Goal: Information Seeking & Learning: Learn about a topic

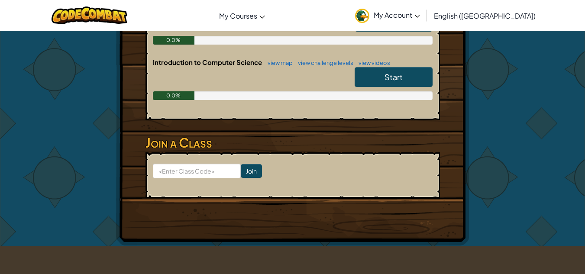
scroll to position [232, 0]
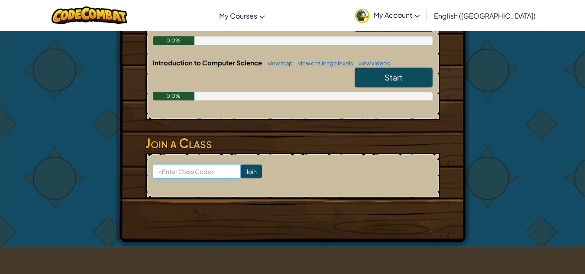
click at [174, 174] on input at bounding box center [197, 171] width 88 height 15
type input "FruitSafeShirt"
click at [241, 169] on input "Join" at bounding box center [251, 172] width 21 height 14
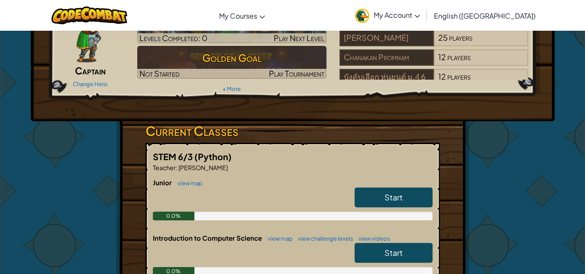
scroll to position [67, 0]
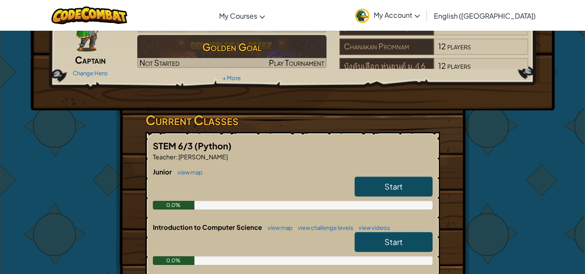
click at [395, 189] on span "Start" at bounding box center [394, 187] width 18 height 10
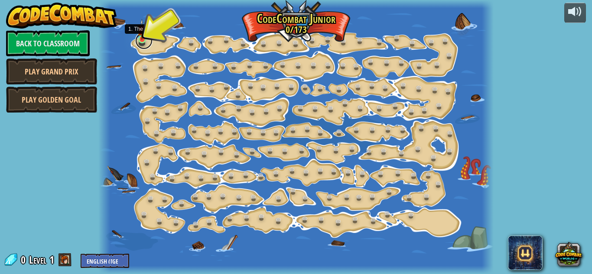
click at [141, 43] on link at bounding box center [143, 40] width 17 height 17
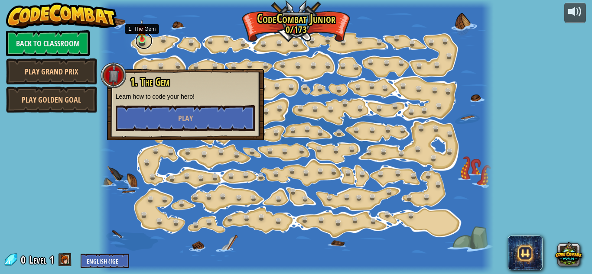
click at [141, 43] on link at bounding box center [143, 40] width 17 height 17
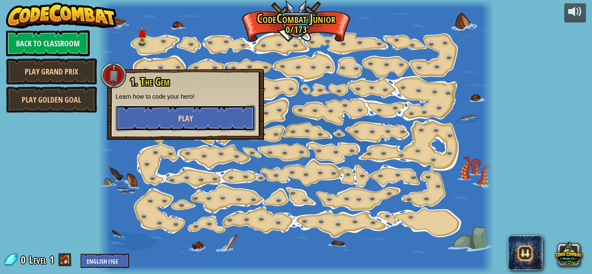
click at [168, 126] on button "Play" at bounding box center [186, 118] width 140 height 26
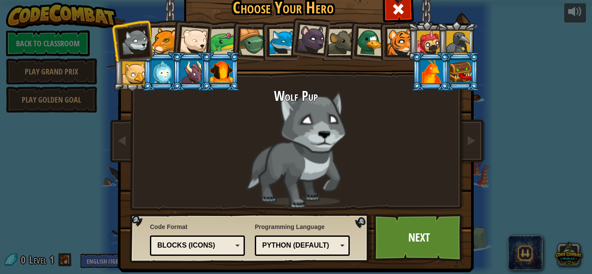
click at [195, 35] on div at bounding box center [193, 41] width 29 height 29
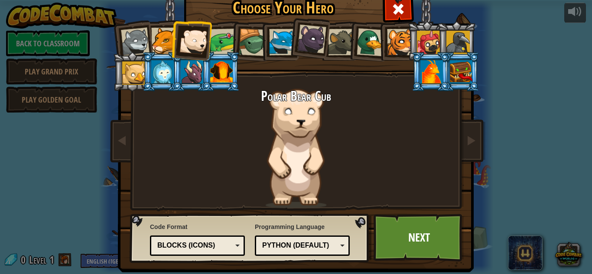
click at [432, 45] on div at bounding box center [428, 42] width 23 height 23
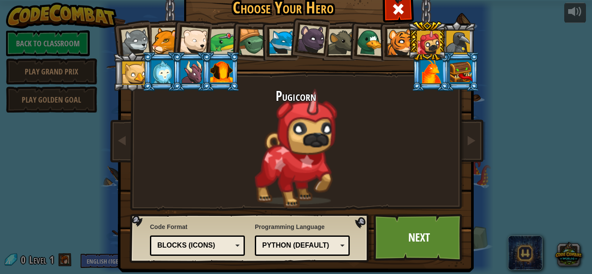
click at [370, 42] on div at bounding box center [371, 42] width 28 height 28
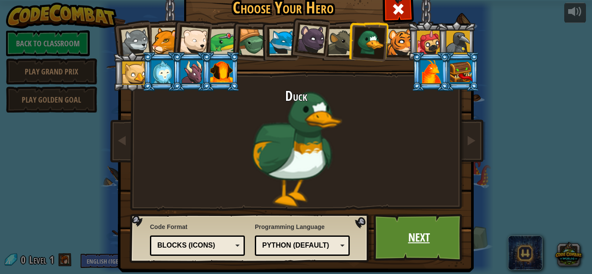
click at [398, 234] on link "Next" at bounding box center [419, 238] width 91 height 48
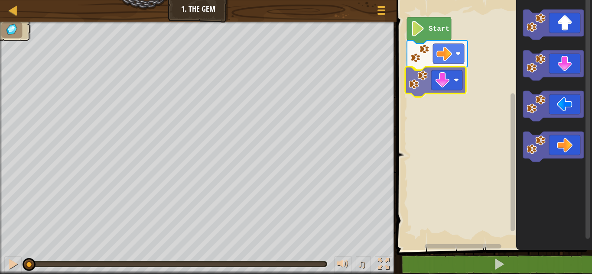
click at [415, 90] on div "Start" at bounding box center [493, 123] width 198 height 254
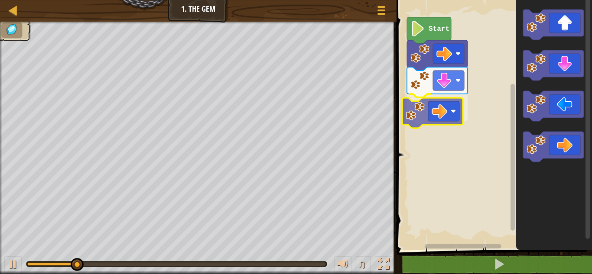
click at [406, 118] on div "Start" at bounding box center [493, 123] width 198 height 254
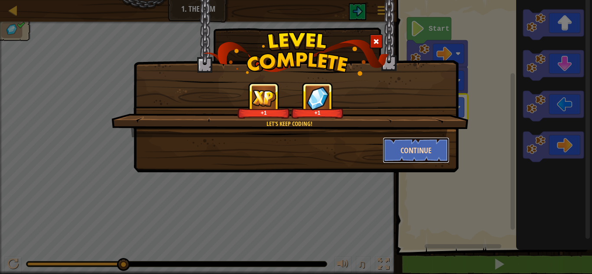
click at [408, 152] on button "Continue" at bounding box center [416, 150] width 67 height 26
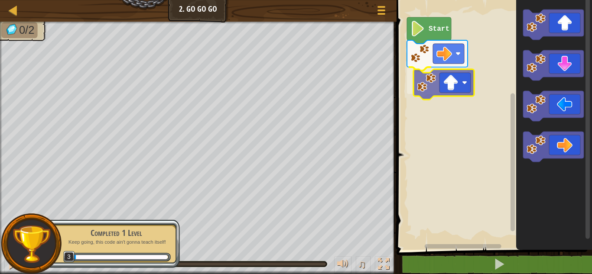
click at [417, 93] on div "Start" at bounding box center [493, 123] width 198 height 254
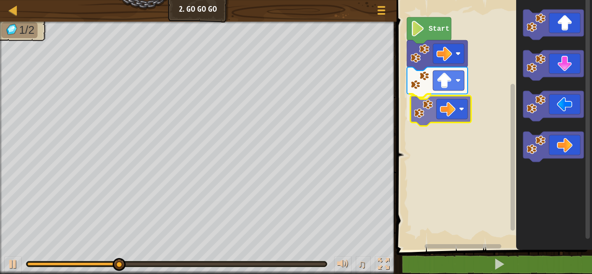
click at [414, 115] on div "Start" at bounding box center [493, 123] width 198 height 254
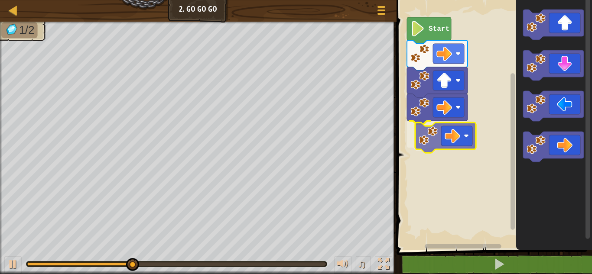
click at [415, 146] on div "Start" at bounding box center [493, 123] width 198 height 254
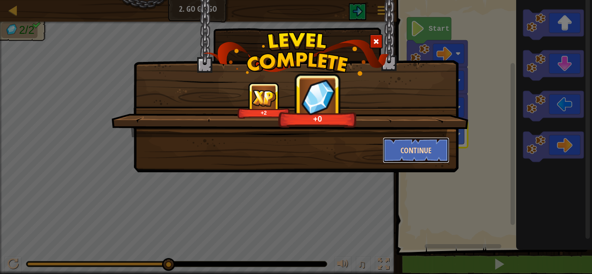
click at [409, 154] on button "Continue" at bounding box center [416, 150] width 67 height 26
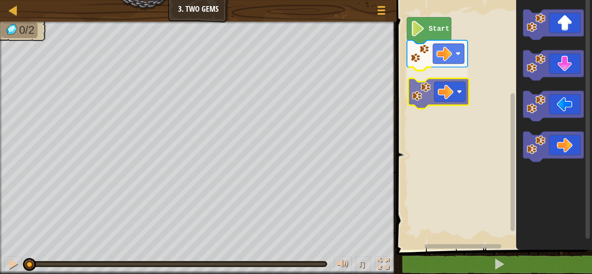
click at [426, 86] on div "Start" at bounding box center [493, 123] width 198 height 254
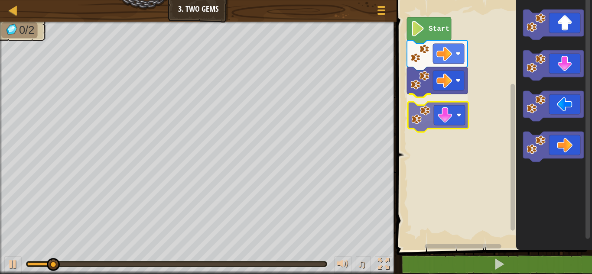
click at [418, 128] on div "Start" at bounding box center [493, 123] width 198 height 254
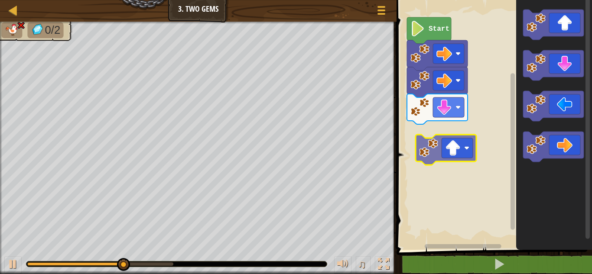
click at [427, 157] on div "Start" at bounding box center [493, 123] width 198 height 254
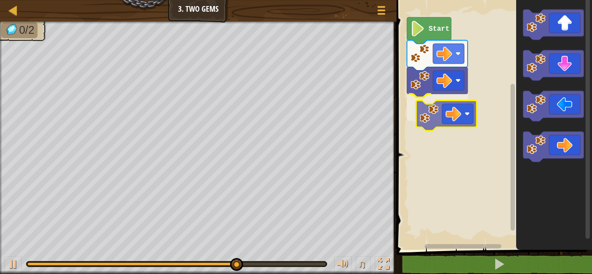
click at [432, 113] on div "Start" at bounding box center [493, 123] width 198 height 254
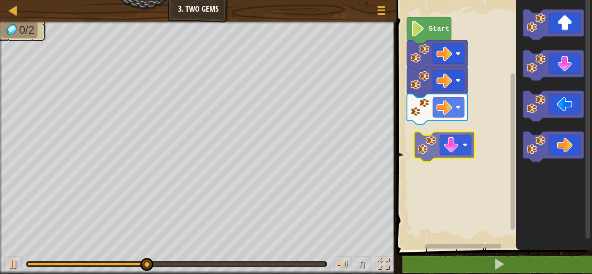
click at [420, 153] on div "Start" at bounding box center [493, 123] width 198 height 254
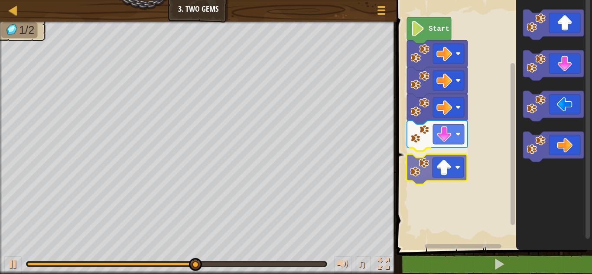
click at [423, 172] on div "Start" at bounding box center [493, 123] width 198 height 254
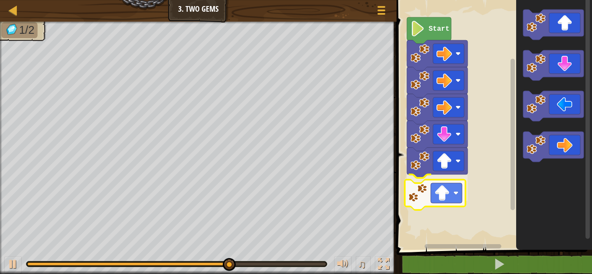
click at [415, 196] on div "Start" at bounding box center [493, 123] width 198 height 254
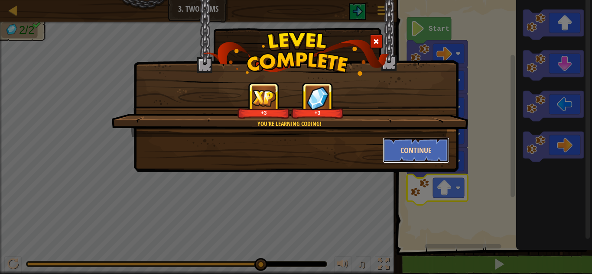
click at [404, 151] on button "Continue" at bounding box center [416, 150] width 67 height 26
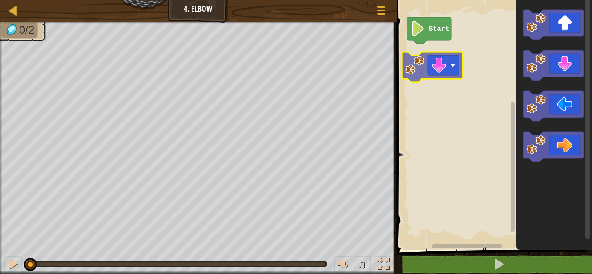
click at [407, 69] on div "Start" at bounding box center [493, 123] width 198 height 254
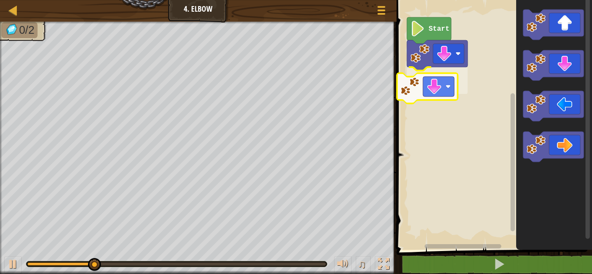
click at [421, 91] on div "Start" at bounding box center [493, 123] width 198 height 254
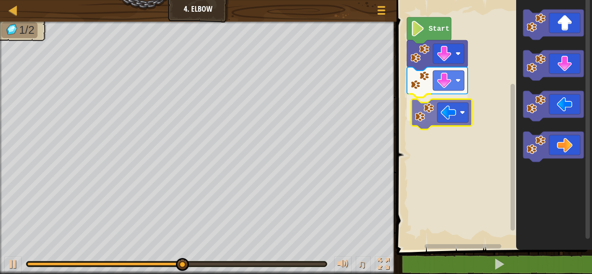
click at [419, 119] on div "Start" at bounding box center [493, 123] width 198 height 254
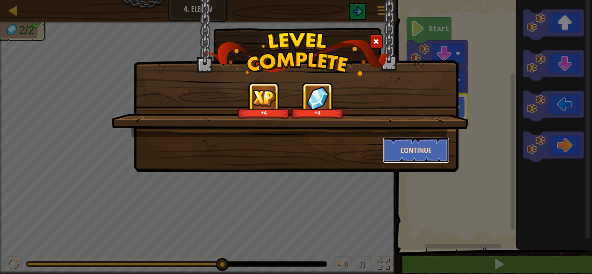
click at [423, 147] on button "Continue" at bounding box center [416, 150] width 67 height 26
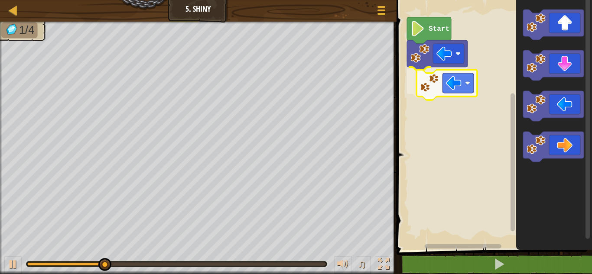
click at [426, 85] on div "Start" at bounding box center [493, 123] width 198 height 254
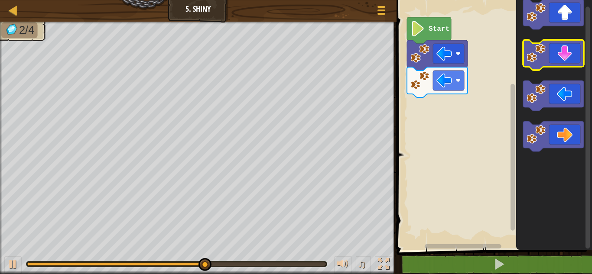
click at [536, 53] on icon "Blockly Workspace" at bounding box center [554, 123] width 76 height 254
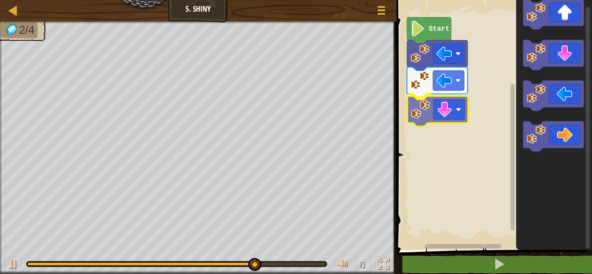
click at [419, 110] on div "Start" at bounding box center [493, 123] width 198 height 254
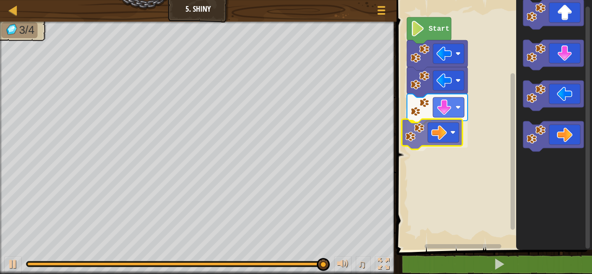
click at [407, 148] on div "Start" at bounding box center [493, 123] width 198 height 254
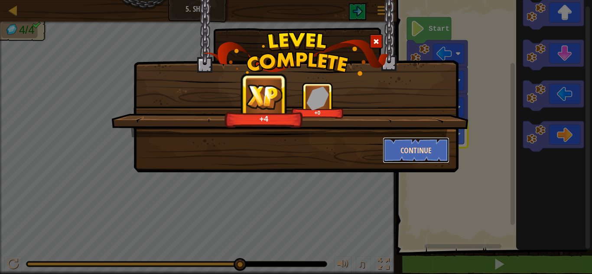
click at [416, 153] on button "Continue" at bounding box center [416, 150] width 67 height 26
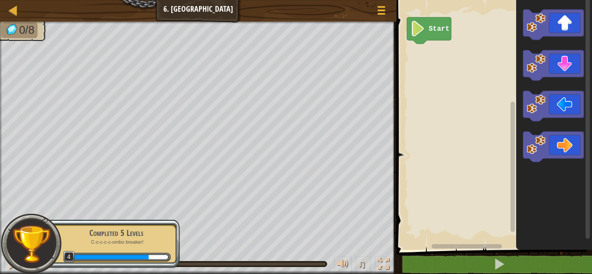
click at [470, 73] on rect "Blockly Workspace" at bounding box center [493, 123] width 198 height 254
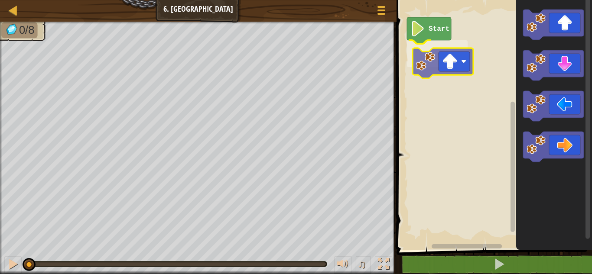
click at [429, 73] on div "Start" at bounding box center [493, 123] width 198 height 254
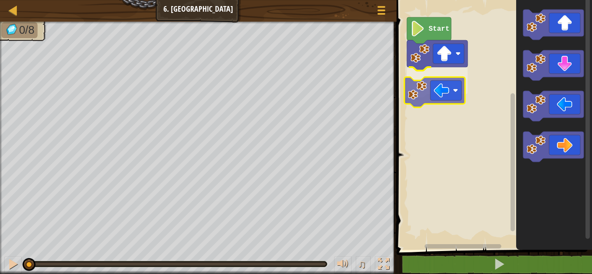
click at [414, 98] on div "Start" at bounding box center [493, 123] width 198 height 254
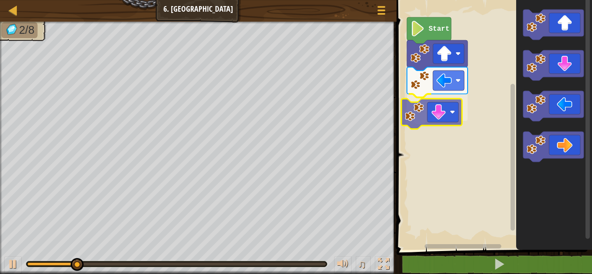
click at [413, 115] on div "Start" at bounding box center [493, 123] width 198 height 254
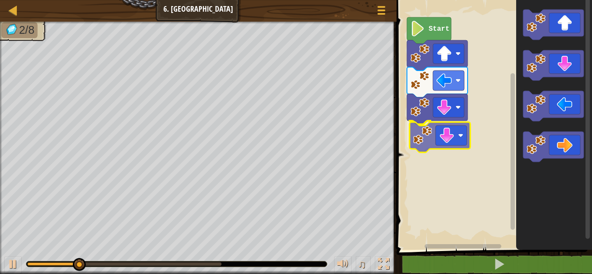
click at [421, 145] on div "Start" at bounding box center [493, 123] width 198 height 254
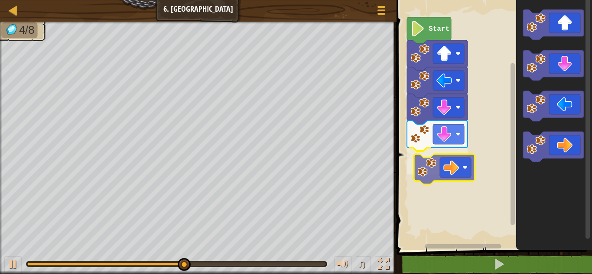
click at [419, 174] on div "Start" at bounding box center [493, 123] width 198 height 254
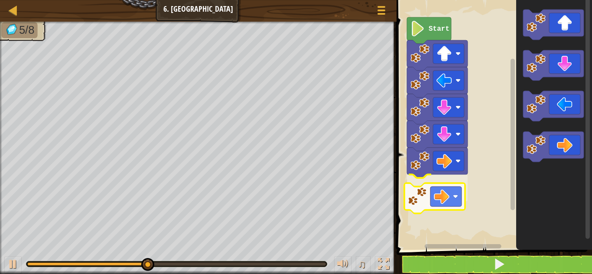
click at [415, 198] on div "Start" at bounding box center [493, 123] width 198 height 254
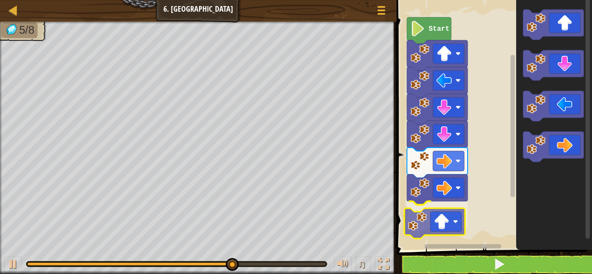
click at [428, 223] on div "Start" at bounding box center [493, 123] width 198 height 254
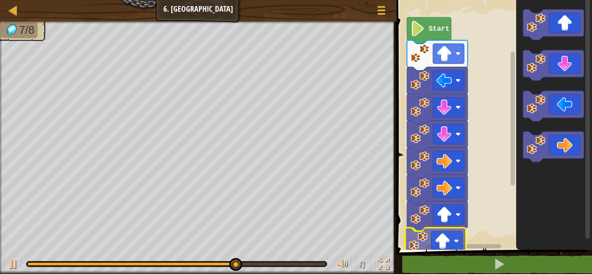
click at [427, 250] on div "1 ההההההההההההההההההההההההההההההההההההההההההההההההההההההההההההההההההההההההההההה…" at bounding box center [493, 142] width 198 height 277
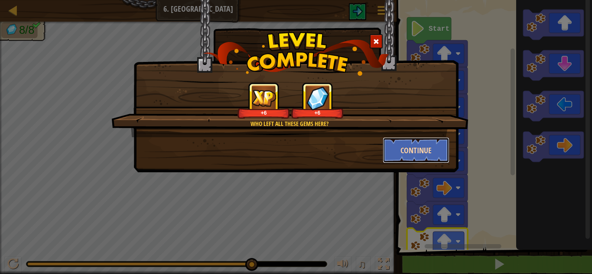
click at [413, 148] on button "Continue" at bounding box center [416, 150] width 67 height 26
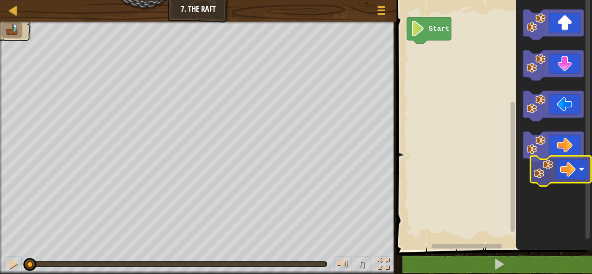
click at [537, 173] on icon "Blockly Workspace" at bounding box center [554, 123] width 76 height 254
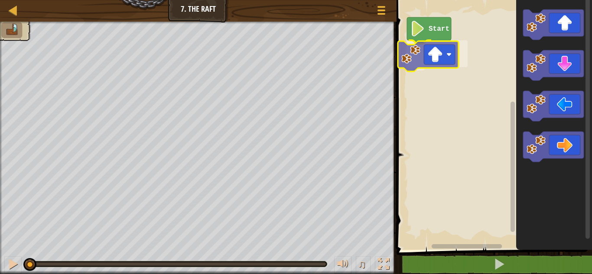
click at [403, 51] on div "Start" at bounding box center [493, 123] width 198 height 254
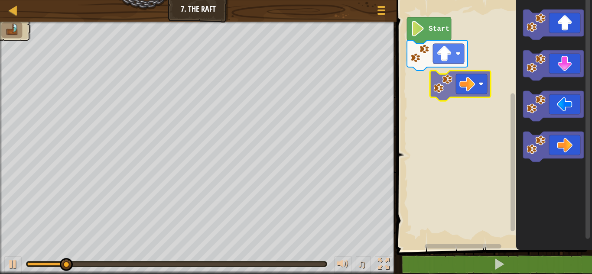
click at [433, 91] on div "Start" at bounding box center [493, 123] width 198 height 254
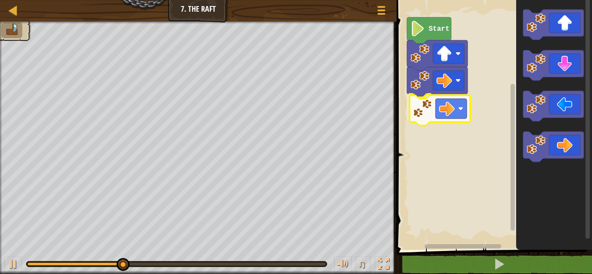
click at [426, 119] on div "Start" at bounding box center [493, 123] width 198 height 254
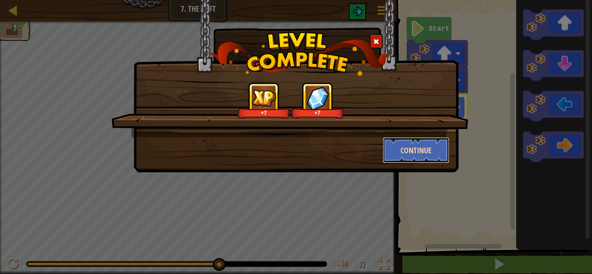
click at [410, 150] on button "Continue" at bounding box center [416, 150] width 67 height 26
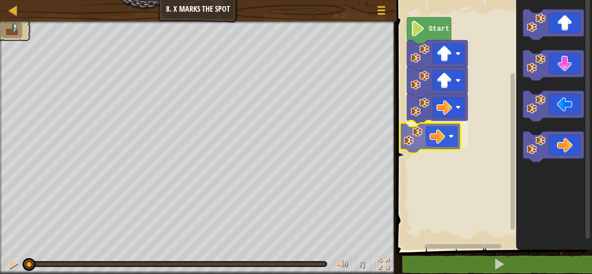
click at [416, 148] on div "Start" at bounding box center [493, 123] width 198 height 254
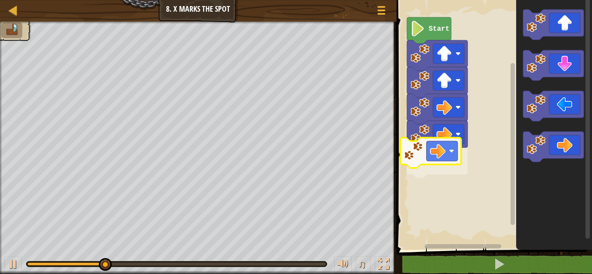
click at [429, 167] on div "Start" at bounding box center [493, 123] width 198 height 254
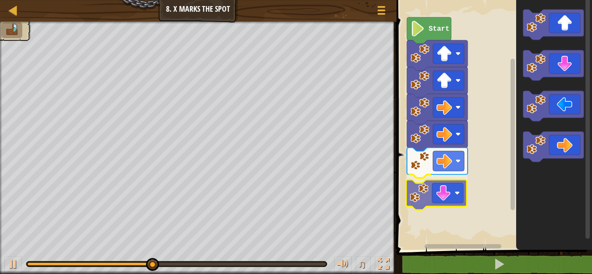
click at [415, 191] on div "Start" at bounding box center [493, 123] width 198 height 254
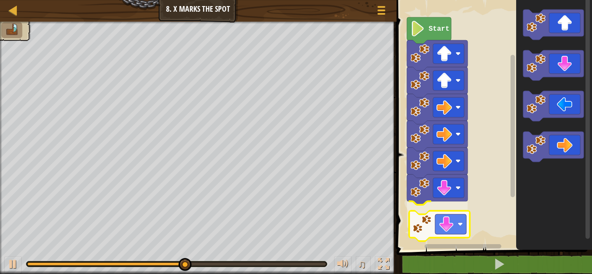
click at [426, 233] on div "Start" at bounding box center [493, 123] width 198 height 254
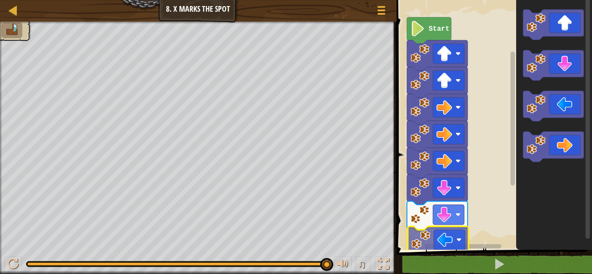
click at [433, 253] on div "1 2 3 4 go ( 'up' , 1 ) go ( 'up' , 1 ) go ( 'right' , 1 ) הההההההההההההההההההה…" at bounding box center [493, 142] width 198 height 277
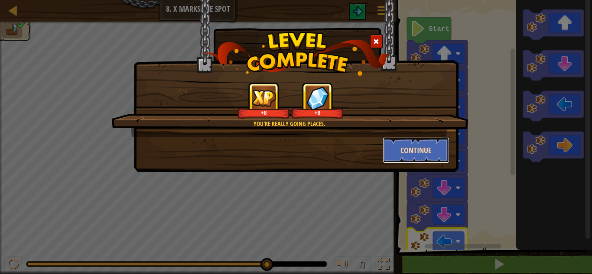
click at [428, 145] on button "Continue" at bounding box center [416, 150] width 67 height 26
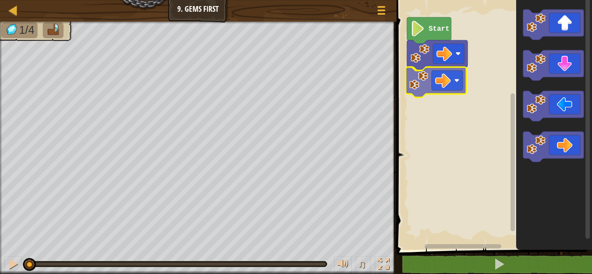
click at [423, 90] on div "Start" at bounding box center [493, 123] width 198 height 254
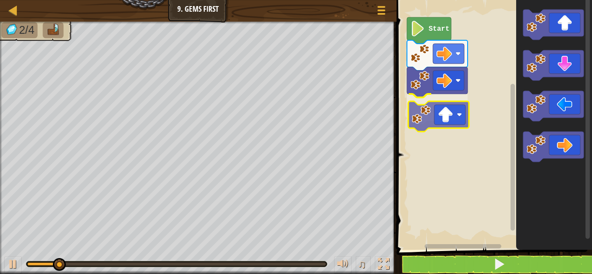
click at [423, 118] on div "Start" at bounding box center [493, 123] width 198 height 254
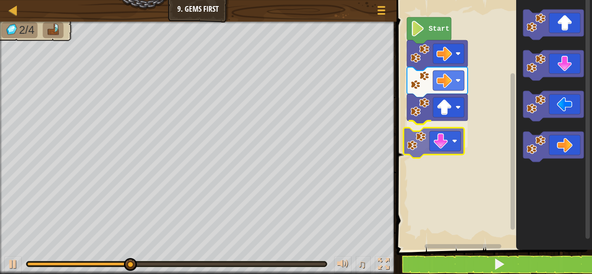
click at [418, 145] on div "Start" at bounding box center [493, 123] width 198 height 254
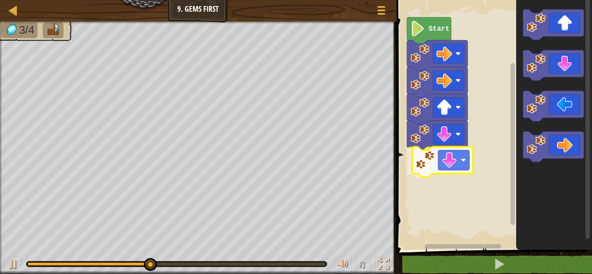
click at [419, 161] on div "Start" at bounding box center [493, 123] width 198 height 254
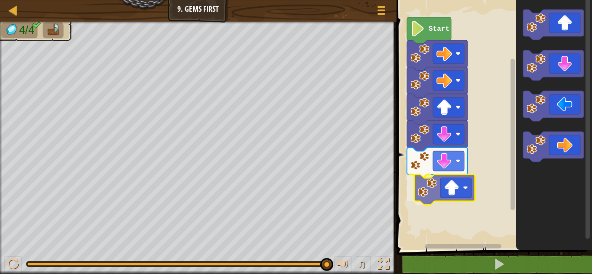
click at [425, 192] on div "Start" at bounding box center [493, 123] width 198 height 254
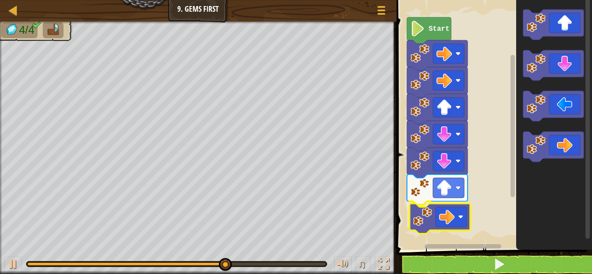
click at [423, 217] on div "Start" at bounding box center [493, 123] width 198 height 254
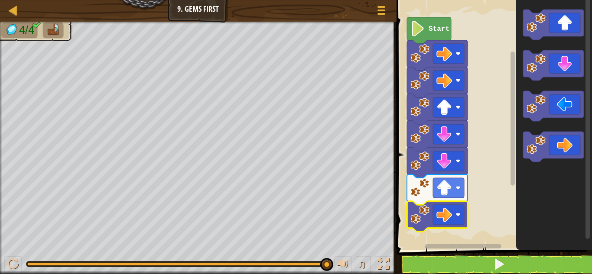
click at [501, 222] on rect "Blockly Workspace" at bounding box center [493, 123] width 198 height 254
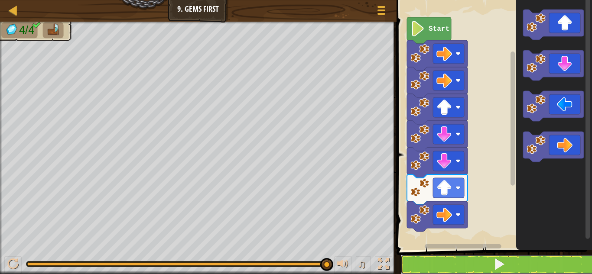
click at [490, 269] on button at bounding box center [499, 265] width 198 height 20
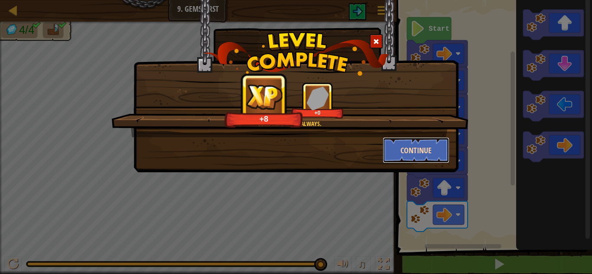
click at [404, 159] on button "Continue" at bounding box center [416, 150] width 67 height 26
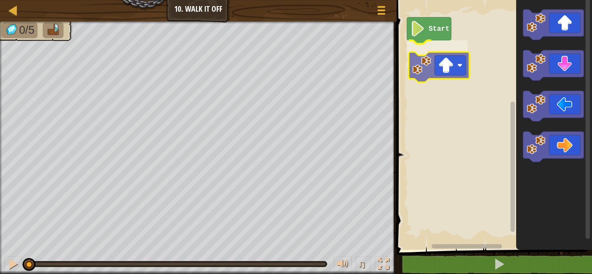
click at [425, 65] on div "Start" at bounding box center [493, 123] width 198 height 254
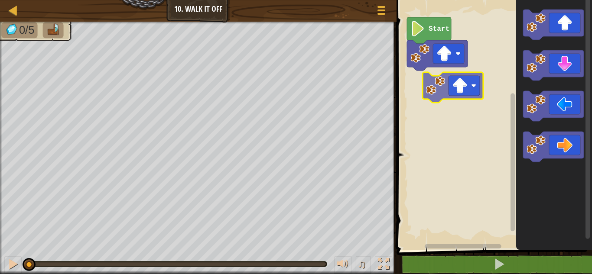
click at [422, 95] on div "Start" at bounding box center [493, 123] width 198 height 254
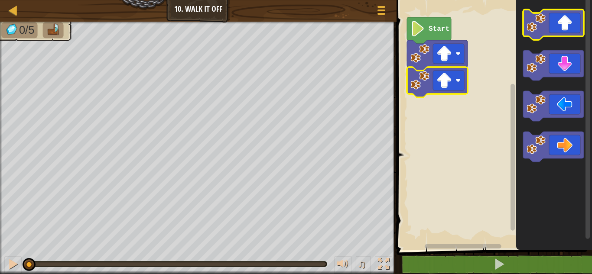
click at [426, 121] on div "Start" at bounding box center [493, 123] width 198 height 254
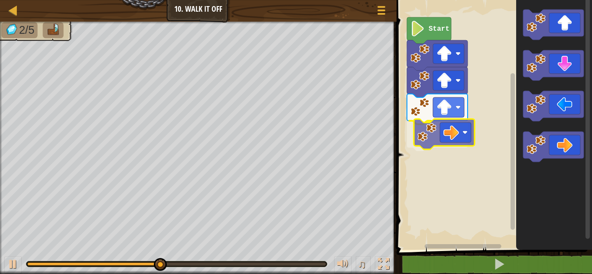
click at [422, 130] on div "Start" at bounding box center [493, 123] width 198 height 254
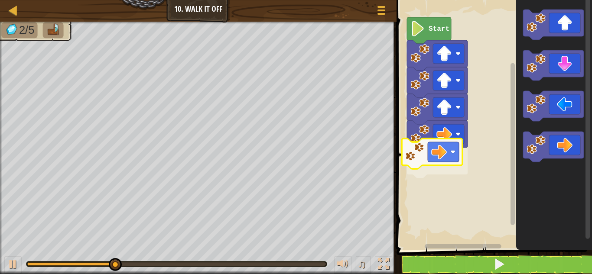
click at [420, 163] on div "Start" at bounding box center [493, 123] width 198 height 254
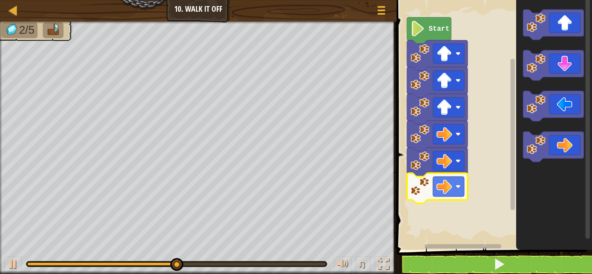
click at [409, 194] on div "Start" at bounding box center [493, 123] width 198 height 254
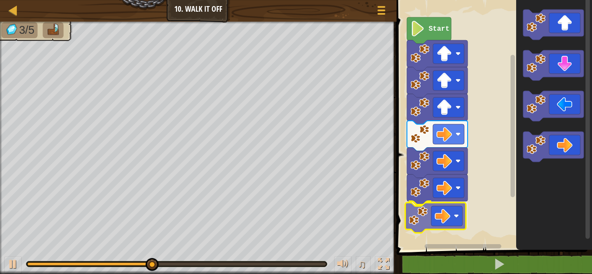
click at [410, 224] on div "Start" at bounding box center [493, 123] width 198 height 254
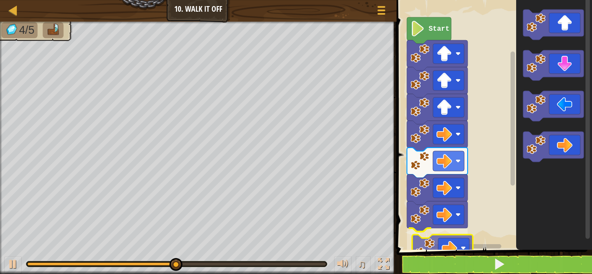
click at [420, 250] on div "Start" at bounding box center [493, 123] width 198 height 254
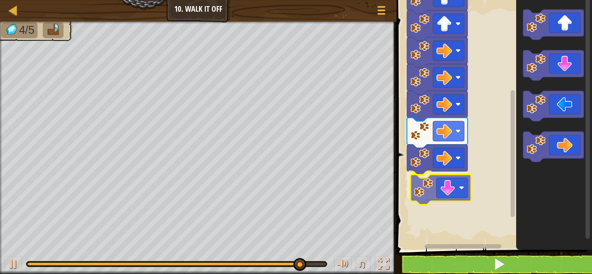
click at [423, 188] on div "Start" at bounding box center [493, 123] width 198 height 254
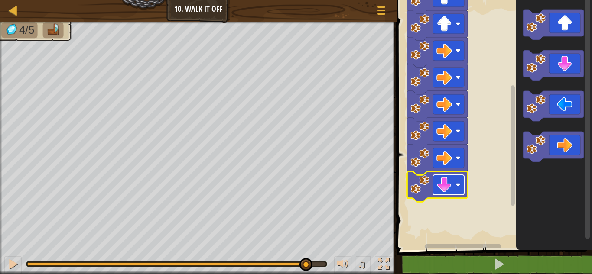
click at [448, 184] on image "Blockly Workspace" at bounding box center [444, 185] width 16 height 16
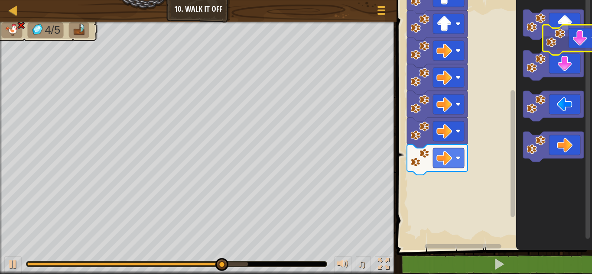
click at [564, 45] on icon "Blockly Workspace" at bounding box center [554, 123] width 76 height 254
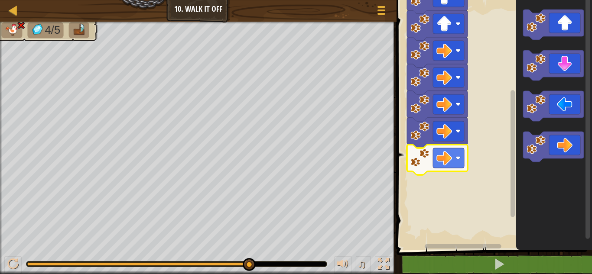
click at [425, 166] on image "Blockly Workspace" at bounding box center [419, 158] width 19 height 19
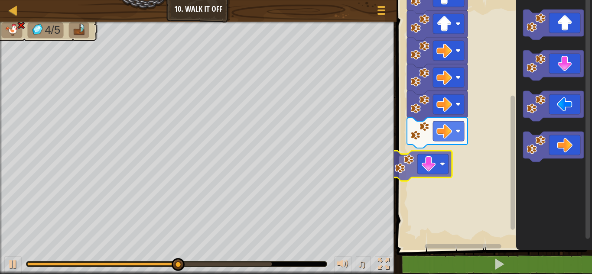
click at [426, 169] on div "Start" at bounding box center [493, 123] width 198 height 254
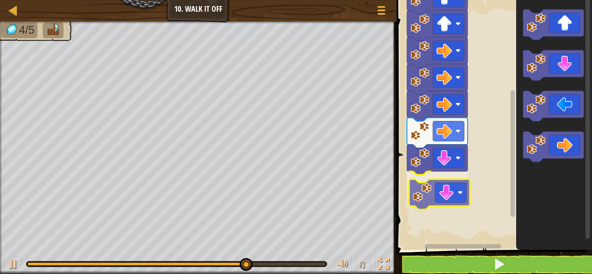
click at [429, 197] on div "Start" at bounding box center [493, 123] width 198 height 254
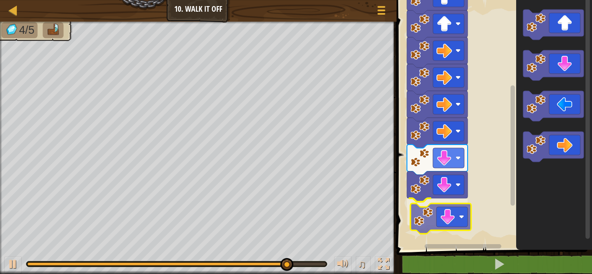
click at [428, 231] on div "Start" at bounding box center [493, 123] width 198 height 254
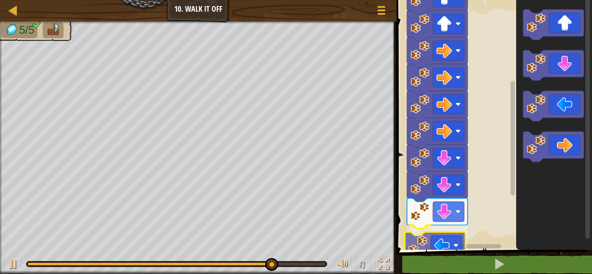
click at [420, 249] on div "Start" at bounding box center [493, 123] width 198 height 254
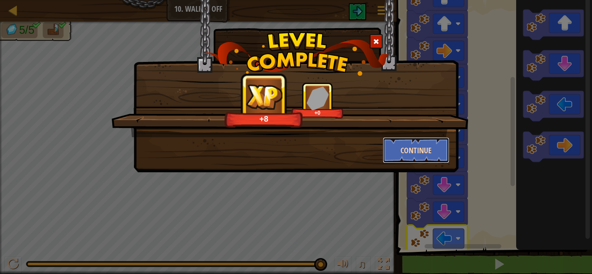
click at [412, 153] on button "Continue" at bounding box center [416, 150] width 67 height 26
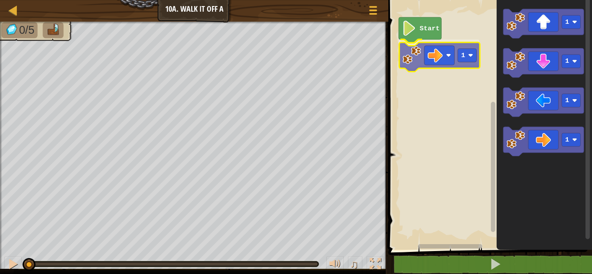
click at [409, 52] on div "Start 1 1 1 1 1 1" at bounding box center [489, 123] width 206 height 254
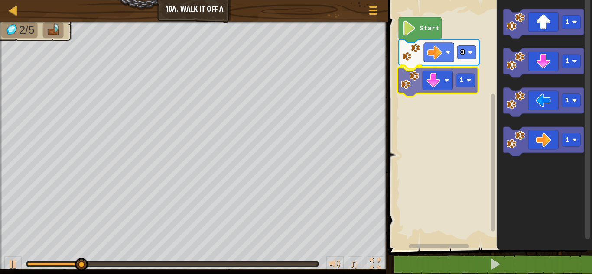
click at [410, 88] on div "Start 3 1 1 1 1 1 1" at bounding box center [489, 123] width 206 height 254
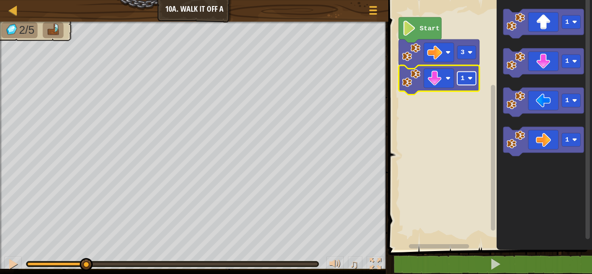
click at [471, 77] on image "Blockly Workspace" at bounding box center [470, 78] width 5 height 5
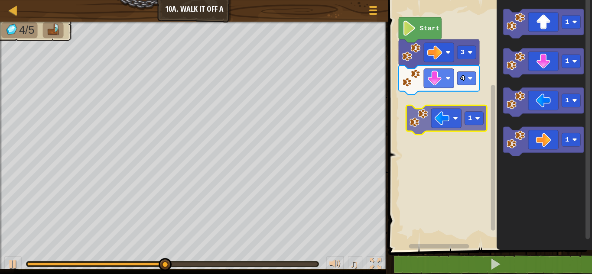
click at [416, 127] on div "Start 3 4 1 1 1 1 1" at bounding box center [489, 123] width 206 height 254
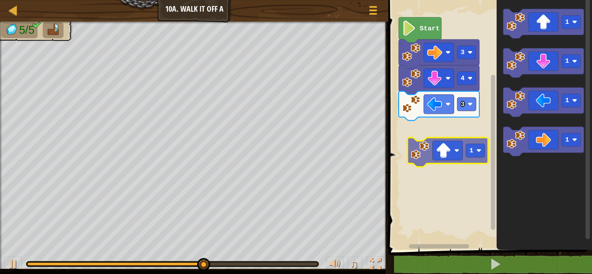
click at [413, 143] on div "Start 3 4 3 1 1 1 1 1" at bounding box center [489, 123] width 206 height 254
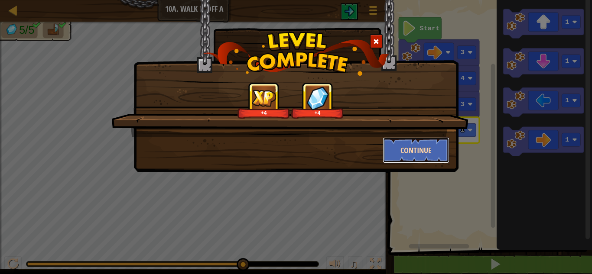
click at [426, 157] on button "Continue" at bounding box center [416, 150] width 67 height 26
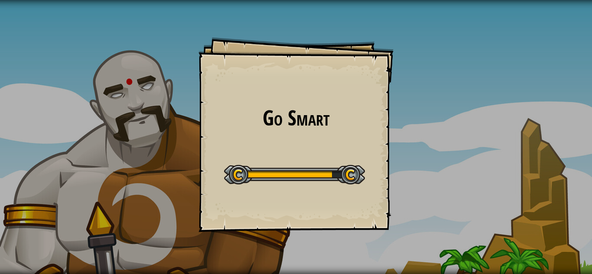
click at [287, 159] on div "Start Level" at bounding box center [294, 173] width 141 height 35
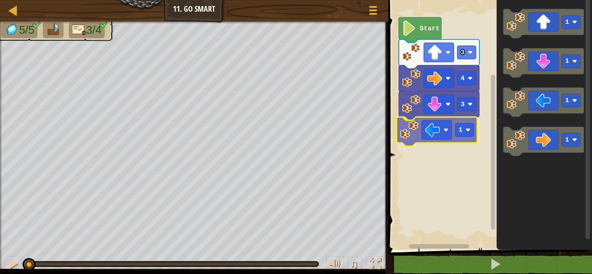
click at [405, 130] on div "3 1 4 3 Start 1 1 1 1 1" at bounding box center [489, 123] width 206 height 254
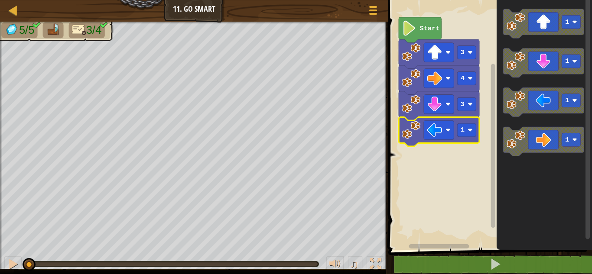
click at [405, 159] on rect "Blockly Workspace" at bounding box center [489, 123] width 206 height 254
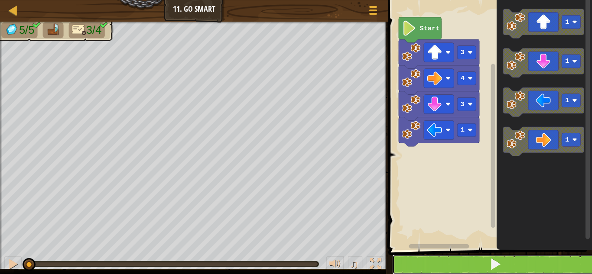
click at [433, 260] on button at bounding box center [495, 265] width 206 height 20
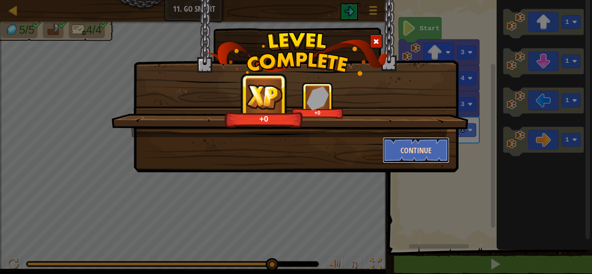
click at [401, 152] on button "Continue" at bounding box center [416, 150] width 67 height 26
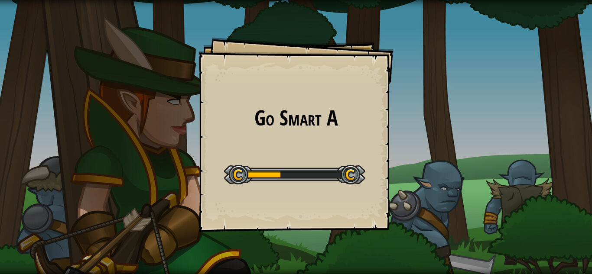
click at [345, 156] on div "Go Smart A Goals Start Level Error loading from server. Try refreshing the page…" at bounding box center [295, 134] width 195 height 195
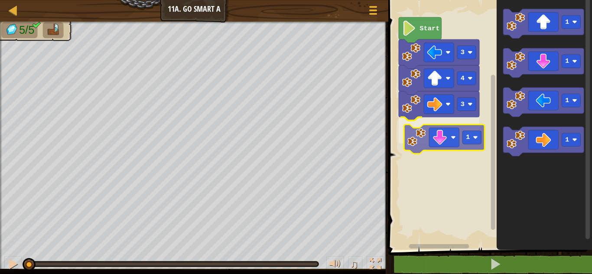
click at [414, 142] on div "3 1 4 3 Start 1 1 1 1 1" at bounding box center [489, 123] width 206 height 254
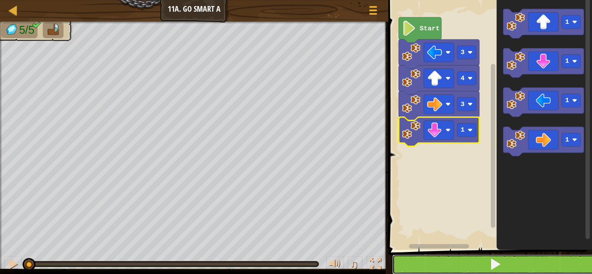
click at [450, 261] on button at bounding box center [495, 265] width 206 height 20
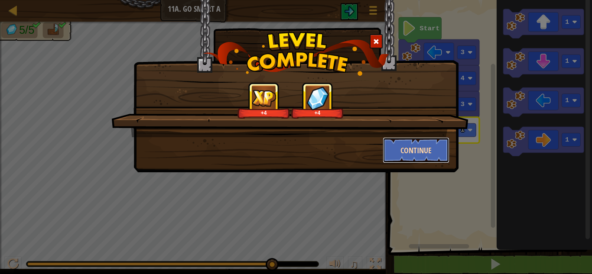
click at [416, 148] on button "Continue" at bounding box center [416, 150] width 67 height 26
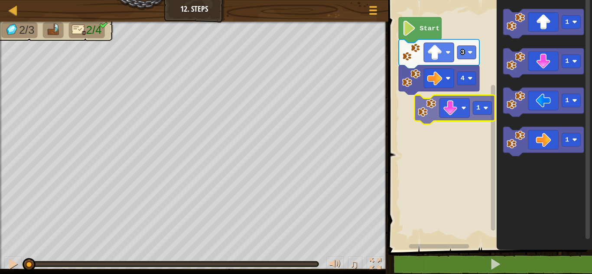
click at [431, 114] on div "4 3 Start 1 1 1 1 1" at bounding box center [489, 123] width 206 height 254
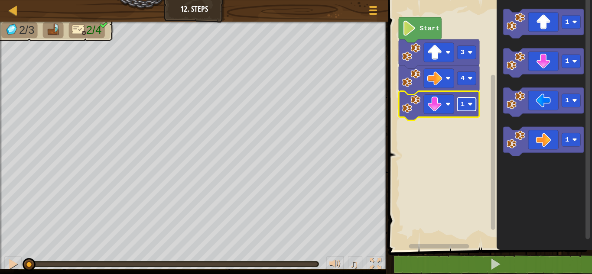
click at [473, 109] on rect "Blockly Workspace" at bounding box center [467, 104] width 19 height 13
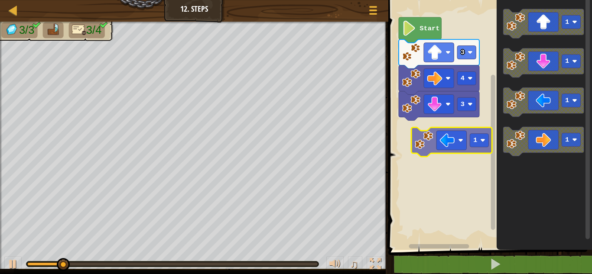
click at [422, 144] on div "Start 3 4 3 1 1 1 1 1" at bounding box center [489, 123] width 206 height 254
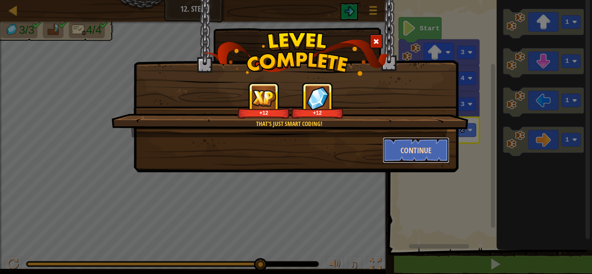
click at [420, 146] on button "Continue" at bounding box center [416, 150] width 67 height 26
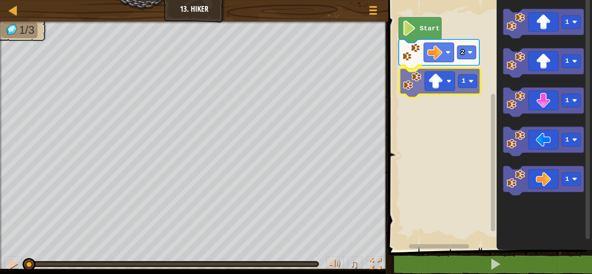
click at [407, 90] on div "2 1 Start 1 1 1 1 1 1" at bounding box center [489, 123] width 206 height 254
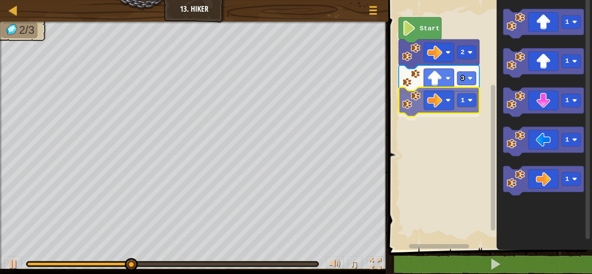
click at [405, 112] on div "Start 2 3 1 1 1 1 1 1 1" at bounding box center [489, 123] width 206 height 254
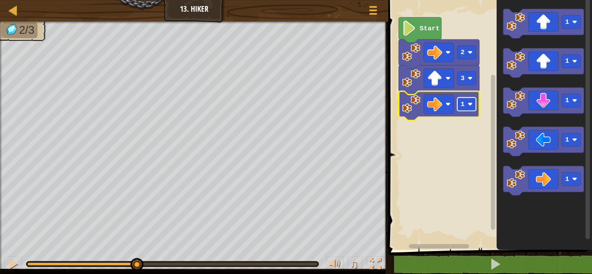
click at [463, 108] on rect "Blockly Workspace" at bounding box center [467, 104] width 19 height 13
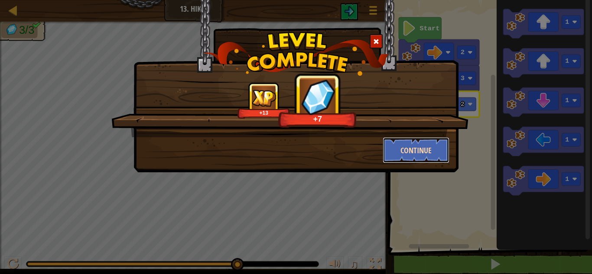
click at [404, 150] on button "Continue" at bounding box center [416, 150] width 67 height 26
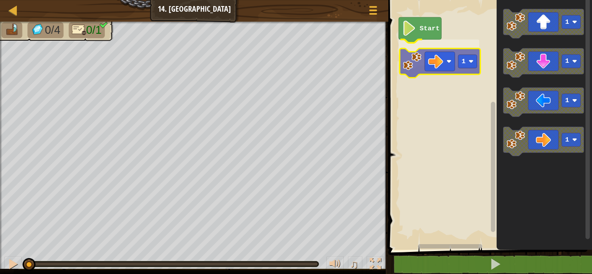
click at [413, 72] on div "Start 1 1 1 1 1 1" at bounding box center [489, 123] width 206 height 254
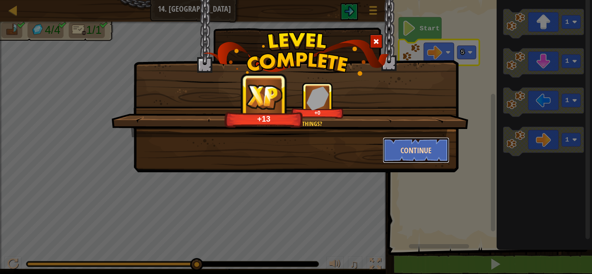
click at [415, 151] on button "Continue" at bounding box center [416, 150] width 67 height 26
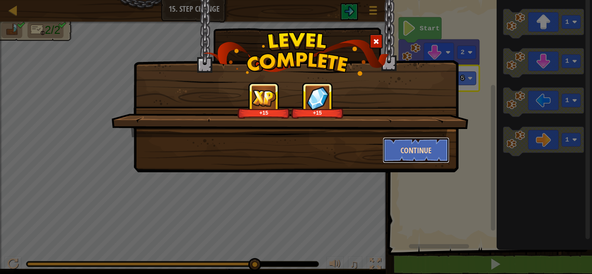
click at [404, 148] on button "Continue" at bounding box center [416, 150] width 67 height 26
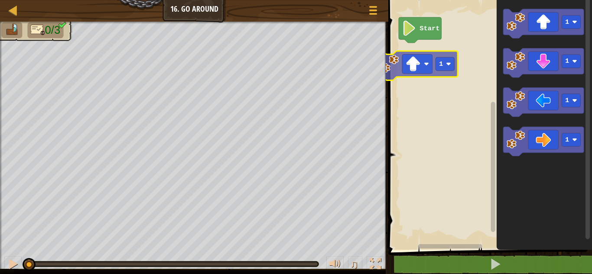
click at [392, 82] on div "Start 1 1 1 1 1 1" at bounding box center [489, 123] width 206 height 254
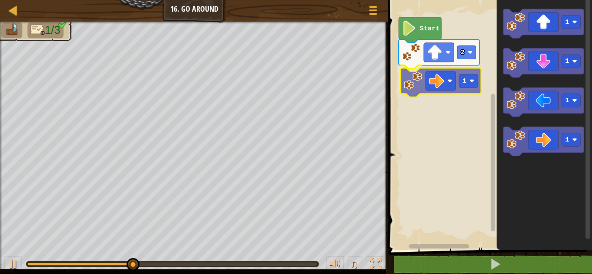
click at [407, 76] on div "Start 2 1 1 1 1 1 1" at bounding box center [489, 123] width 206 height 254
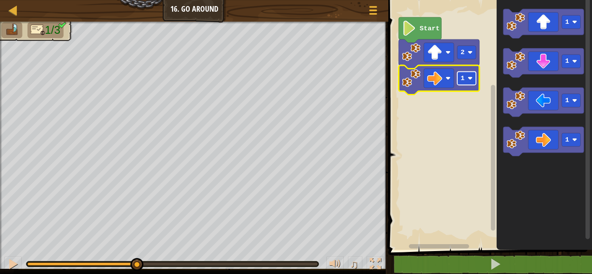
click at [463, 83] on rect "Blockly Workspace" at bounding box center [467, 78] width 19 height 13
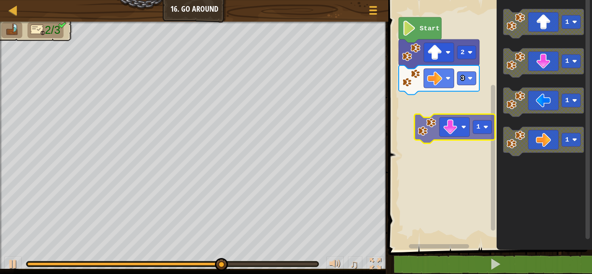
click at [423, 124] on div "Start 2 3 1 1 1 1 1" at bounding box center [489, 123] width 206 height 254
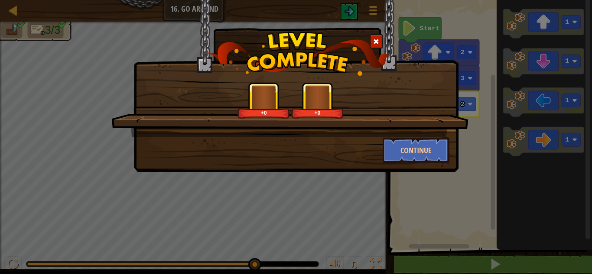
click at [350, 130] on div "+0 +0" at bounding box center [289, 109] width 357 height 55
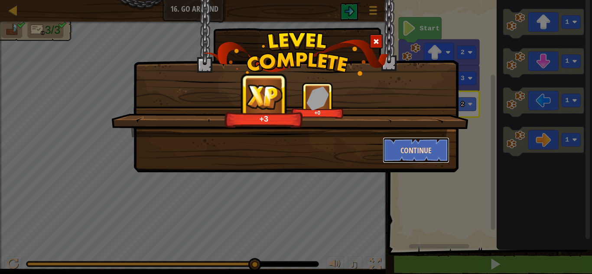
click at [398, 149] on button "Continue" at bounding box center [416, 150] width 67 height 26
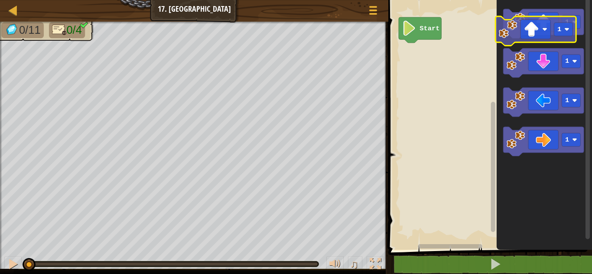
click at [503, 35] on icon "1 1 1 1" at bounding box center [544, 123] width 95 height 254
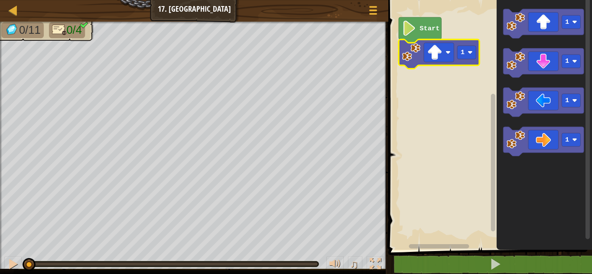
click at [465, 60] on icon "Blockly Workspace" at bounding box center [439, 53] width 81 height 29
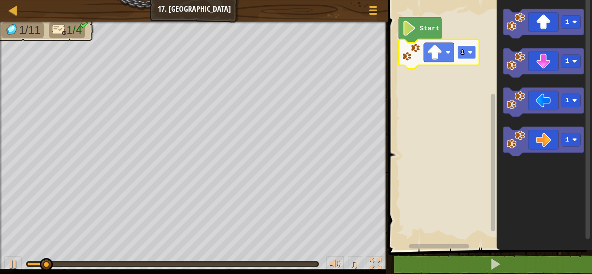
click at [469, 56] on rect "Blockly Workspace" at bounding box center [467, 52] width 19 height 13
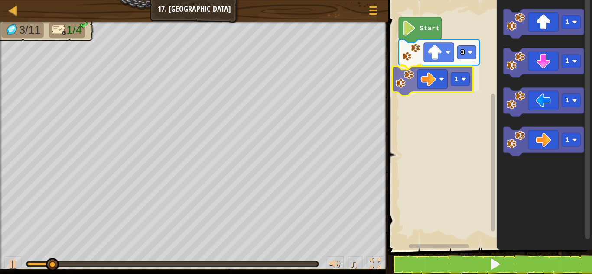
click at [401, 81] on div "Start 3 1 1 1 1 1 1" at bounding box center [489, 123] width 206 height 254
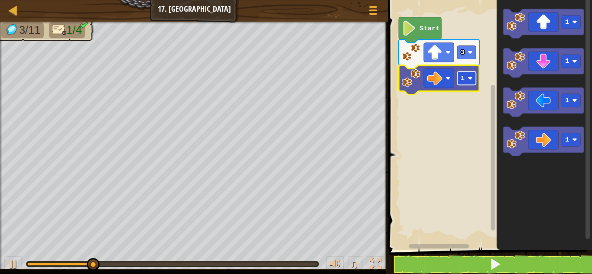
click at [468, 81] on rect "Blockly Workspace" at bounding box center [467, 78] width 19 height 13
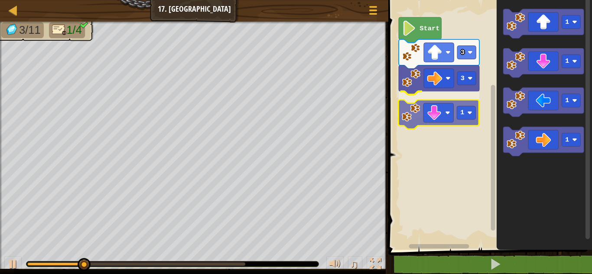
click at [398, 118] on div "Start 3 3 1 1 1 1 1 1" at bounding box center [489, 123] width 206 height 254
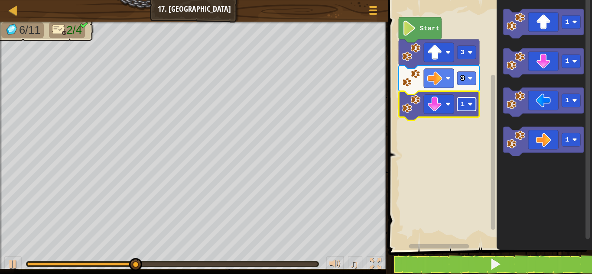
click at [464, 106] on text "1" at bounding box center [463, 105] width 4 height 8
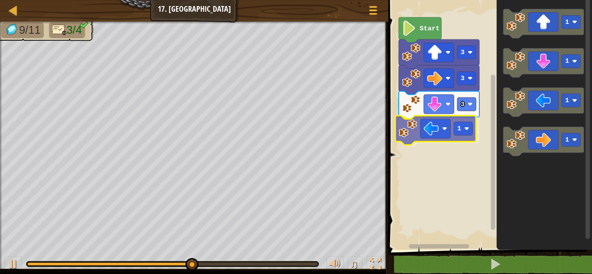
click at [399, 135] on div "Start 3 3 3 1 1 1 1 1 1" at bounding box center [489, 123] width 206 height 254
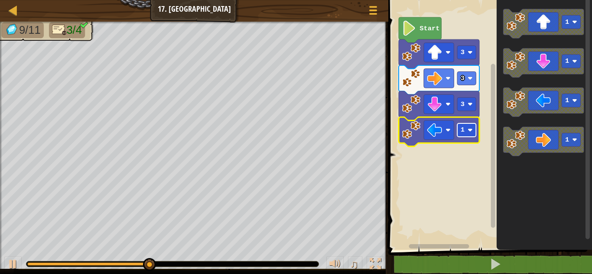
click at [469, 133] on image "Blockly Workspace" at bounding box center [470, 130] width 5 height 5
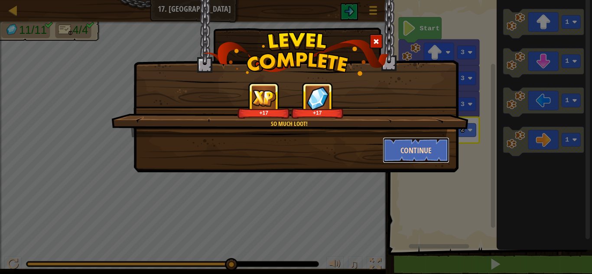
click at [424, 141] on button "Continue" at bounding box center [416, 150] width 67 height 26
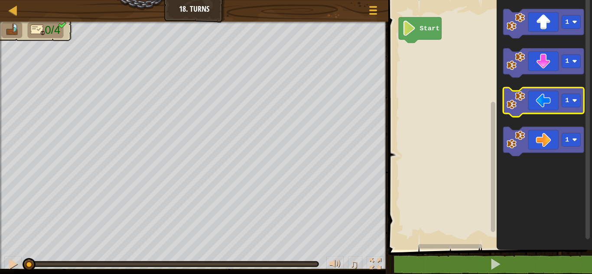
click at [569, 108] on icon "Blockly Workspace" at bounding box center [544, 102] width 81 height 29
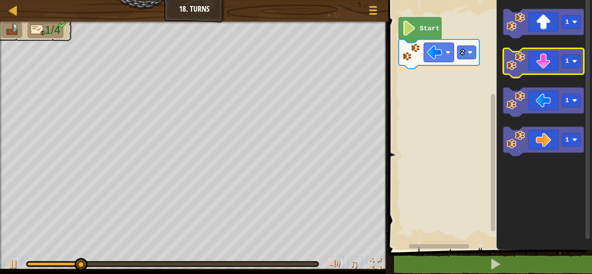
click at [520, 62] on image "Blockly Workspace" at bounding box center [516, 61] width 18 height 18
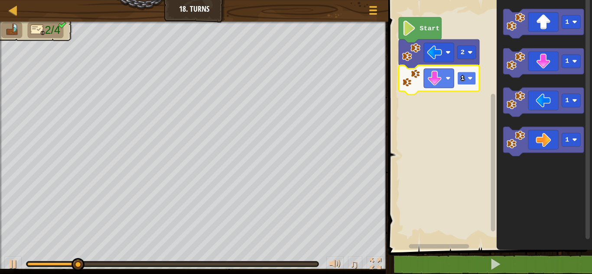
click at [460, 82] on rect "Blockly Workspace" at bounding box center [467, 78] width 19 height 13
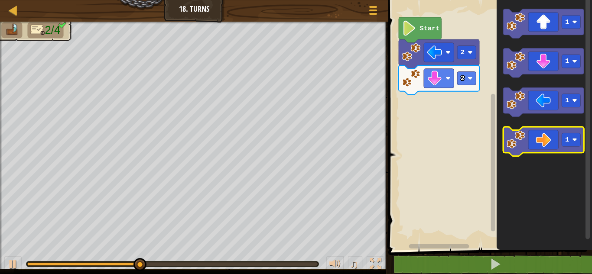
click at [573, 150] on icon "Blockly Workspace" at bounding box center [544, 141] width 81 height 29
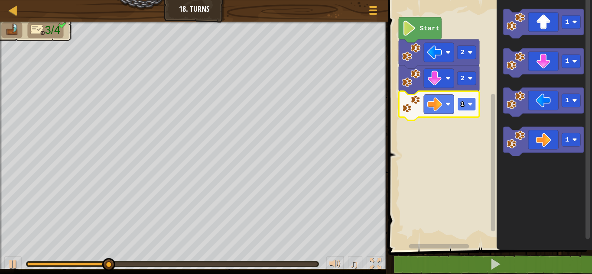
click at [473, 111] on rect "Blockly Workspace" at bounding box center [467, 104] width 19 height 13
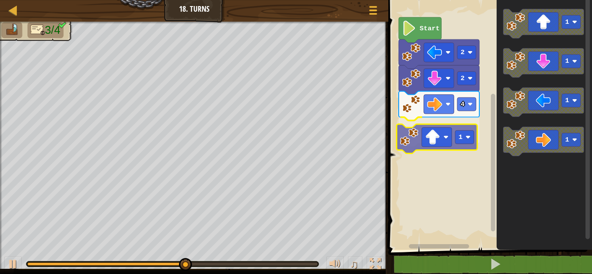
click at [409, 139] on div "Start 2 2 4 1 1 1 1 1 1" at bounding box center [489, 123] width 206 height 254
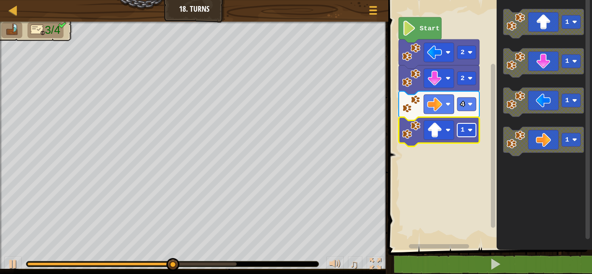
click at [466, 129] on rect "Blockly Workspace" at bounding box center [467, 130] width 19 height 13
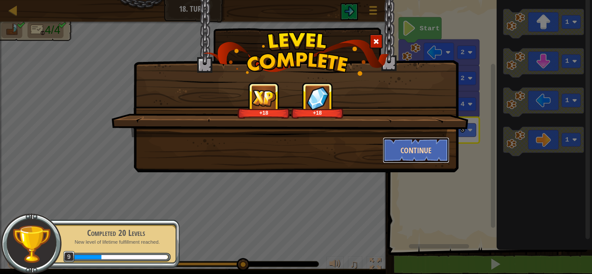
click at [420, 145] on button "Continue" at bounding box center [416, 150] width 67 height 26
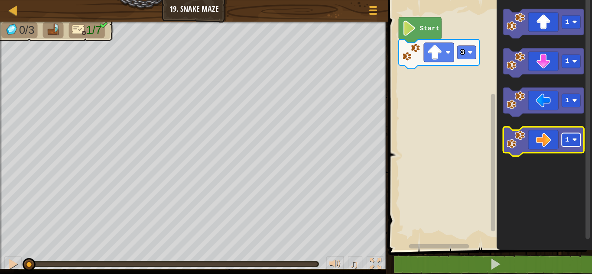
click at [572, 141] on rect "Blockly Workspace" at bounding box center [571, 139] width 19 height 13
click at [514, 142] on image "Blockly Workspace" at bounding box center [516, 139] width 18 height 18
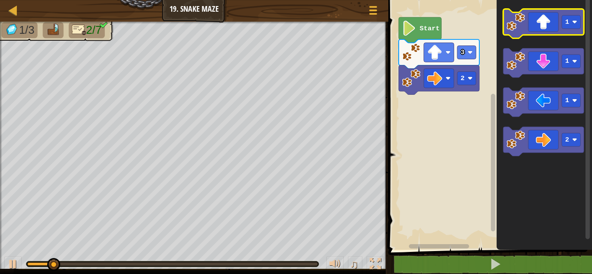
click at [519, 25] on image "Blockly Workspace" at bounding box center [516, 22] width 18 height 18
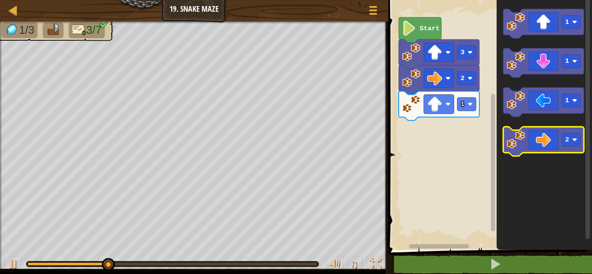
click at [510, 140] on image "Blockly Workspace" at bounding box center [516, 139] width 18 height 18
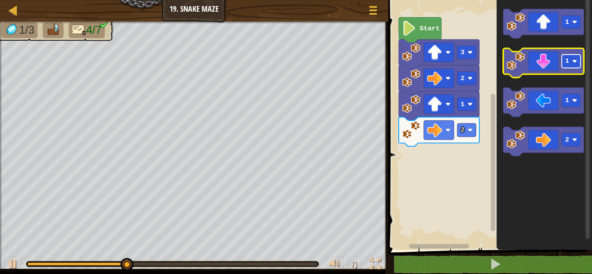
click at [572, 68] on rect "Blockly Workspace" at bounding box center [571, 61] width 19 height 13
click at [508, 63] on image "Blockly Workspace" at bounding box center [516, 61] width 18 height 18
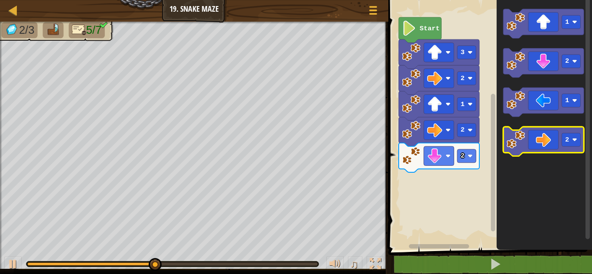
click at [512, 142] on image "Blockly Workspace" at bounding box center [516, 139] width 18 height 18
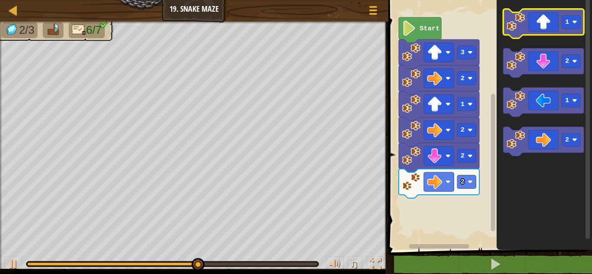
click at [521, 25] on image "Blockly Workspace" at bounding box center [516, 22] width 18 height 18
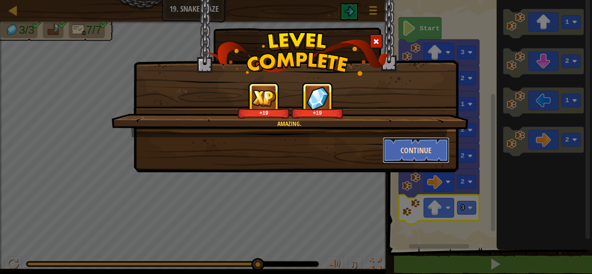
click at [437, 145] on button "Continue" at bounding box center [416, 150] width 67 height 26
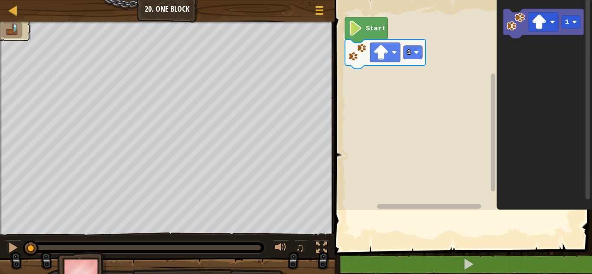
click at [404, 151] on rect "Blockly Workspace" at bounding box center [462, 103] width 260 height 215
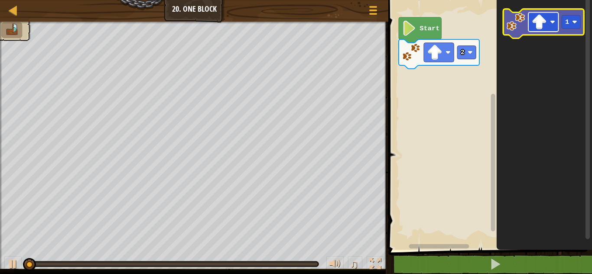
click at [545, 23] on image "Blockly Workspace" at bounding box center [539, 21] width 15 height 15
click at [569, 30] on icon "Blockly Workspace" at bounding box center [544, 23] width 81 height 29
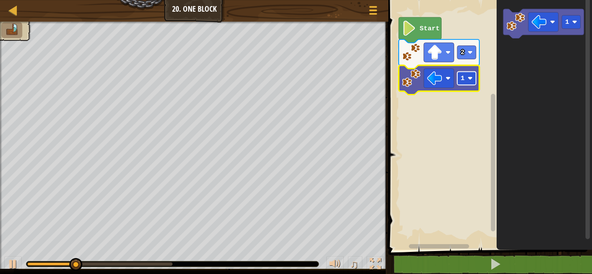
click at [473, 80] on image "Blockly Workspace" at bounding box center [470, 78] width 5 height 5
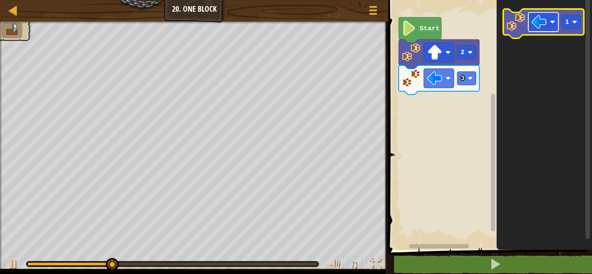
click at [546, 28] on image "Blockly Workspace" at bounding box center [539, 21] width 15 height 15
click at [573, 26] on rect "Blockly Workspace" at bounding box center [571, 21] width 19 height 13
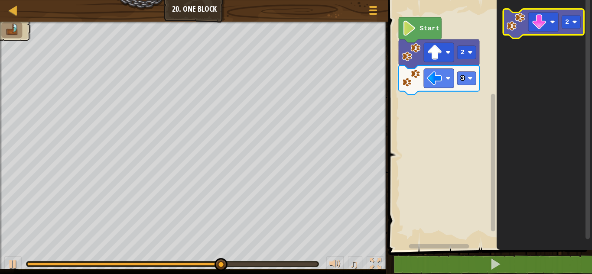
click at [516, 32] on icon "Blockly Workspace" at bounding box center [544, 23] width 81 height 29
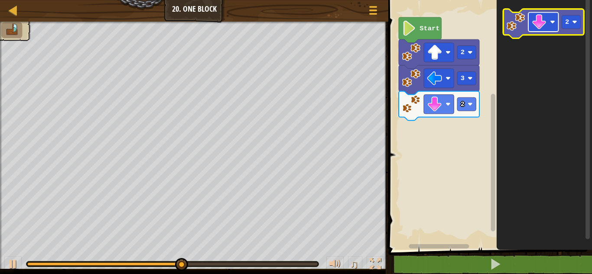
click at [537, 29] on image "Blockly Workspace" at bounding box center [539, 21] width 15 height 15
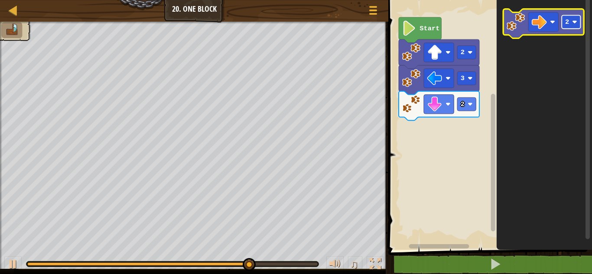
click at [566, 26] on text "2" at bounding box center [567, 22] width 4 height 8
click at [517, 31] on image "Blockly Workspace" at bounding box center [516, 22] width 18 height 18
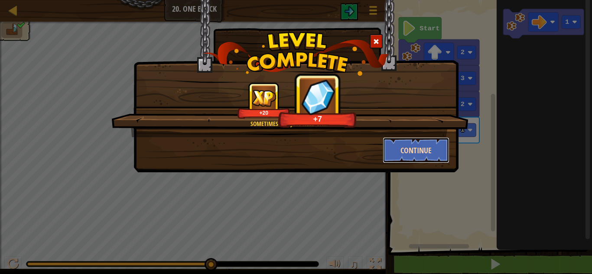
click at [436, 149] on button "Continue" at bounding box center [416, 150] width 67 height 26
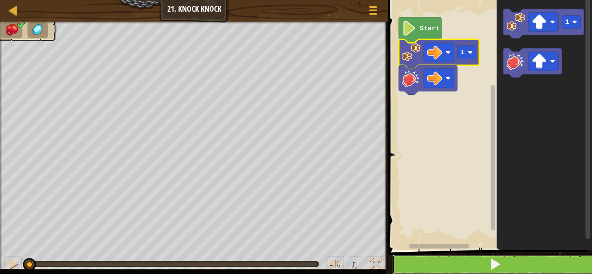
click at [478, 263] on button at bounding box center [495, 265] width 206 height 20
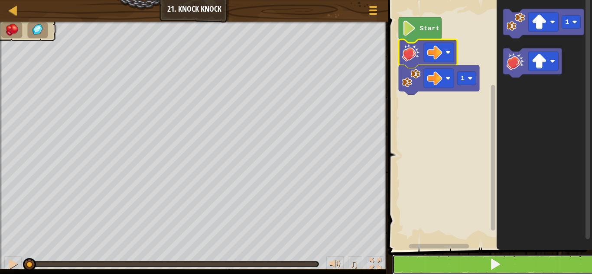
click at [442, 259] on button at bounding box center [495, 265] width 206 height 20
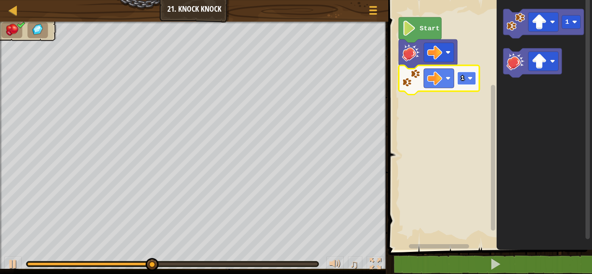
click at [461, 85] on rect "Blockly Workspace" at bounding box center [467, 78] width 19 height 13
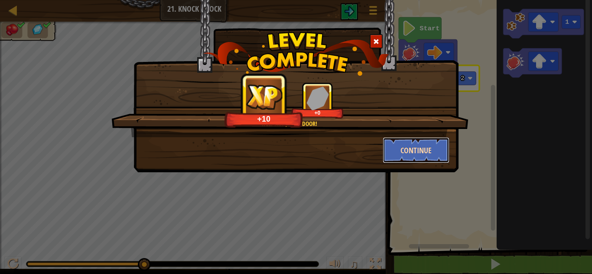
click at [404, 156] on button "Continue" at bounding box center [416, 150] width 67 height 26
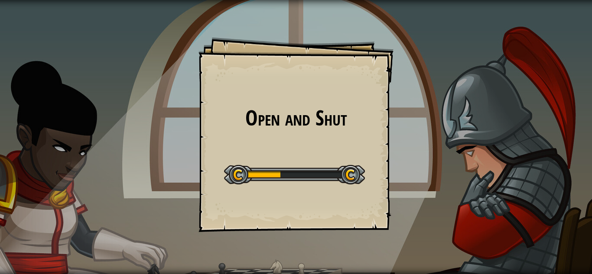
drag, startPoint x: 404, startPoint y: 156, endPoint x: 270, endPoint y: 220, distance: 148.7
click at [270, 220] on div "Open and Shut Goals Start Level Error loading from server. Try refreshing the p…" at bounding box center [296, 137] width 592 height 274
click at [288, 181] on div at bounding box center [294, 175] width 141 height 20
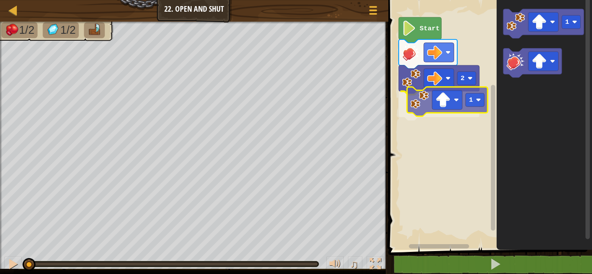
click at [423, 107] on div "2 1 Start 1 1" at bounding box center [489, 123] width 206 height 254
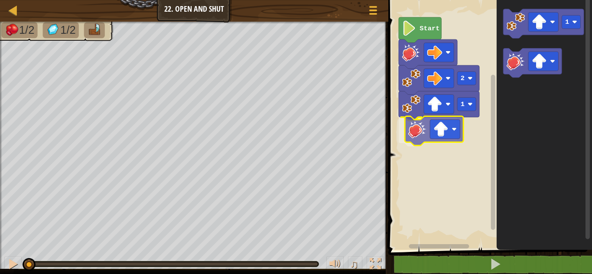
click at [414, 136] on div "2 1 Start 1" at bounding box center [489, 123] width 206 height 254
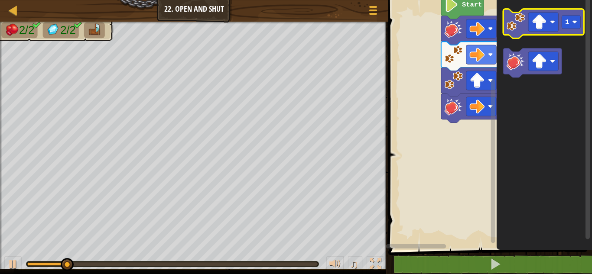
click at [540, 23] on div "Start 2 1 1" at bounding box center [489, 123] width 206 height 254
click at [540, 23] on image "Blockly Workspace" at bounding box center [539, 21] width 15 height 15
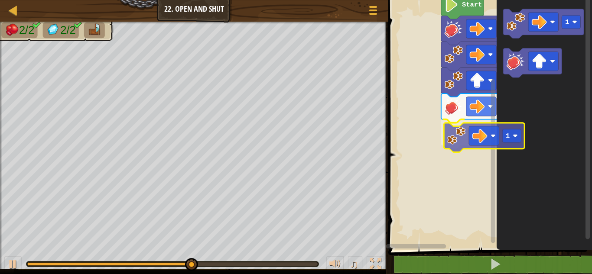
click at [451, 146] on div "Start 2 1 1 1 1" at bounding box center [489, 123] width 206 height 254
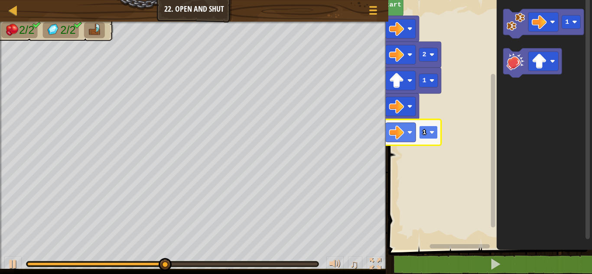
click at [434, 134] on image "Blockly Workspace" at bounding box center [431, 132] width 5 height 5
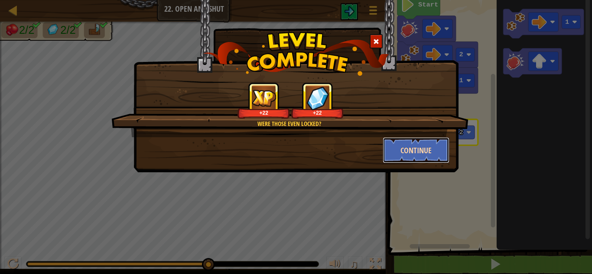
click at [402, 142] on button "Continue" at bounding box center [416, 150] width 67 height 26
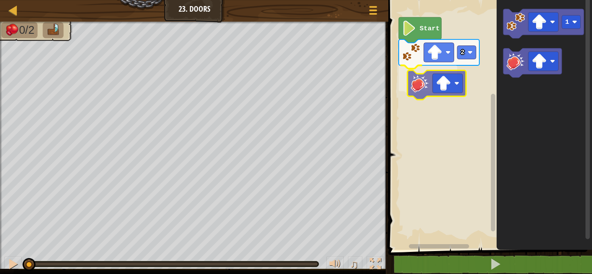
click at [423, 86] on div "2 Start 1" at bounding box center [489, 123] width 206 height 254
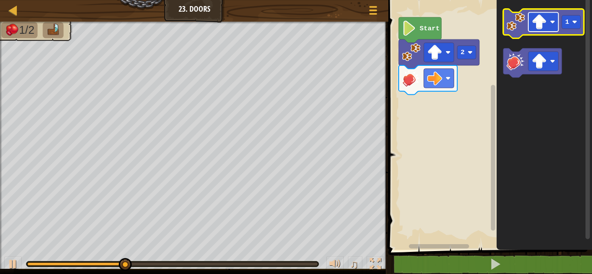
click at [542, 31] on rect "Blockly Workspace" at bounding box center [543, 22] width 30 height 19
click at [570, 33] on icon "Blockly Workspace" at bounding box center [544, 23] width 81 height 29
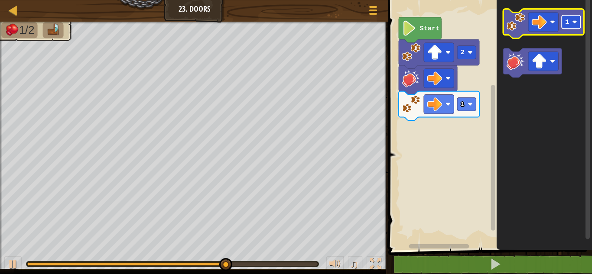
click at [565, 25] on text "1" at bounding box center [567, 22] width 4 height 8
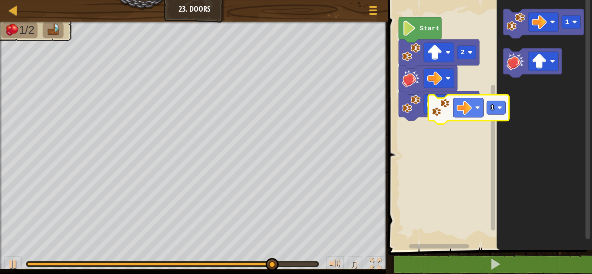
click at [510, 40] on icon "1" at bounding box center [544, 123] width 95 height 254
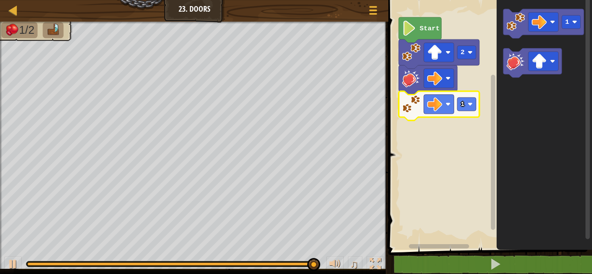
click at [463, 113] on icon "Blockly Workspace" at bounding box center [439, 105] width 81 height 29
click at [468, 102] on rect "Blockly Workspace" at bounding box center [467, 104] width 19 height 13
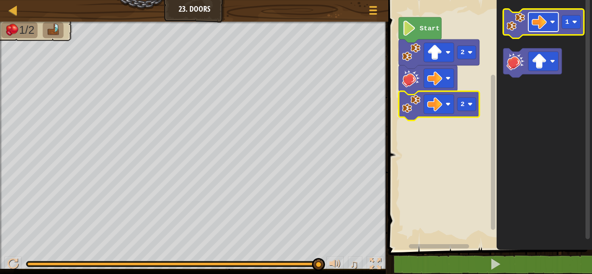
click at [540, 27] on image "Blockly Workspace" at bounding box center [539, 21] width 15 height 15
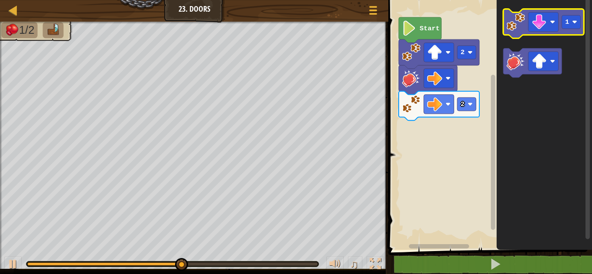
click at [513, 21] on image "Blockly Workspace" at bounding box center [516, 22] width 18 height 18
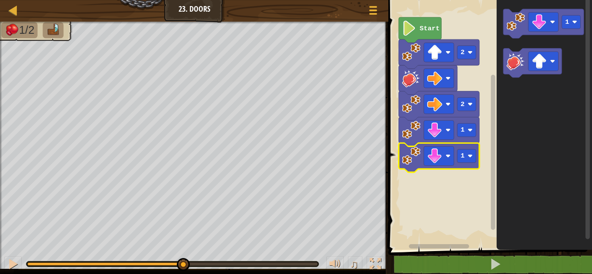
click at [412, 156] on image "Blockly Workspace" at bounding box center [411, 156] width 18 height 18
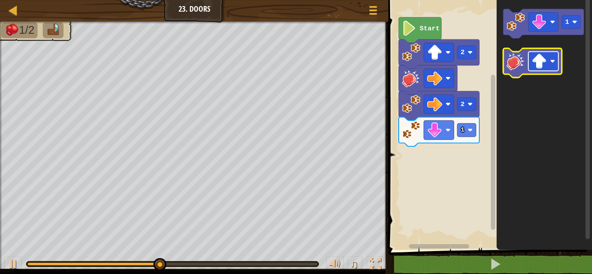
click at [555, 67] on rect "Blockly Workspace" at bounding box center [543, 61] width 30 height 19
click at [510, 68] on image "Blockly Workspace" at bounding box center [516, 61] width 18 height 18
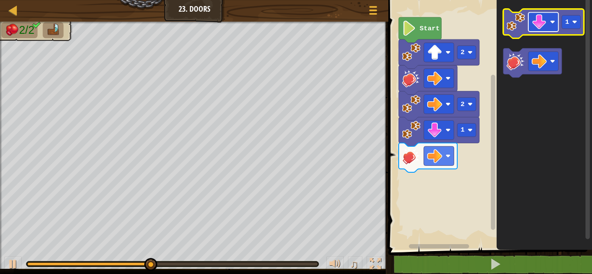
click at [543, 24] on image "Blockly Workspace" at bounding box center [539, 21] width 15 height 15
click at [519, 29] on image "Blockly Workspace" at bounding box center [516, 22] width 18 height 18
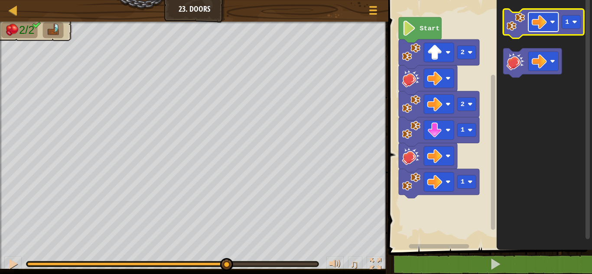
click at [541, 29] on image "Blockly Workspace" at bounding box center [539, 21] width 15 height 15
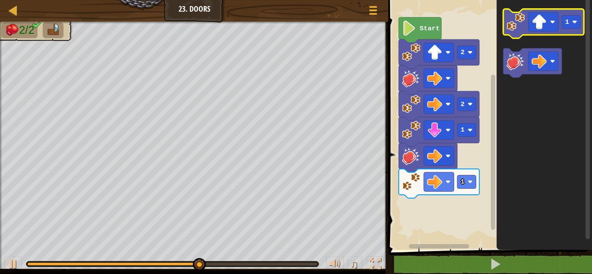
click at [528, 16] on icon "Blockly Workspace" at bounding box center [544, 23] width 81 height 29
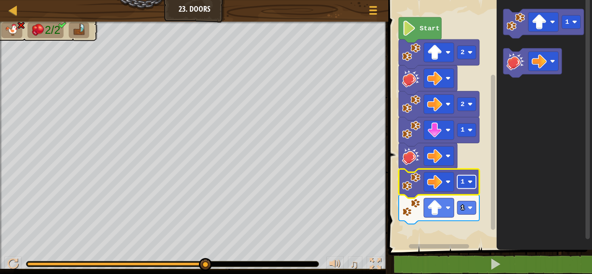
click at [472, 184] on image "Blockly Workspace" at bounding box center [470, 181] width 5 height 5
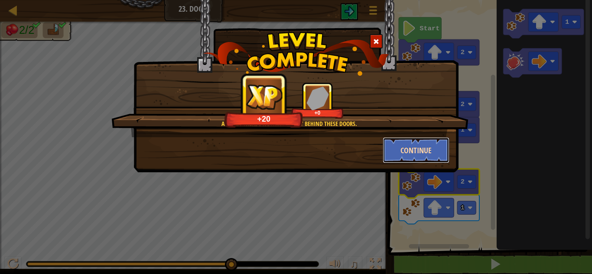
click at [406, 156] on button "Continue" at bounding box center [416, 150] width 67 height 26
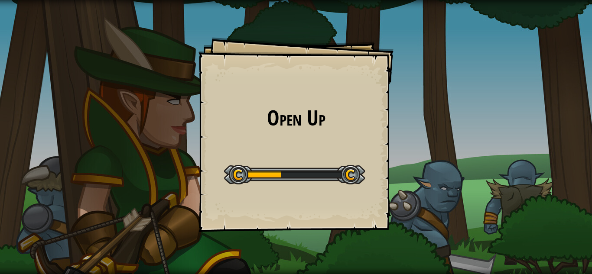
click at [367, 124] on h1 "Open Up" at bounding box center [296, 118] width 178 height 23
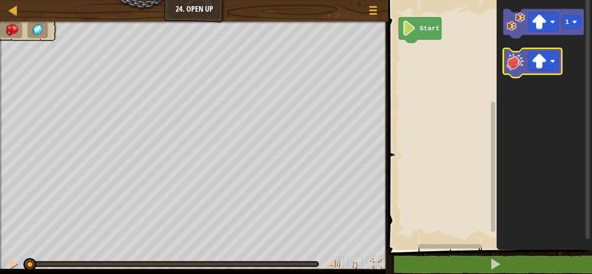
click at [516, 71] on icon "Blockly Workspace" at bounding box center [533, 63] width 59 height 29
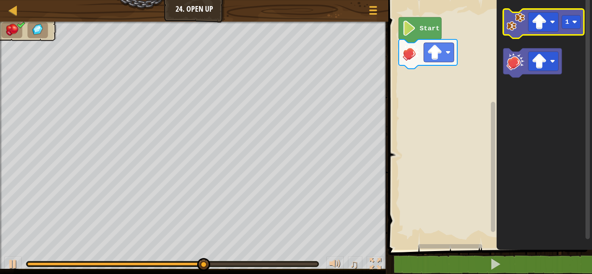
click at [567, 32] on icon "Blockly Workspace" at bounding box center [544, 23] width 81 height 29
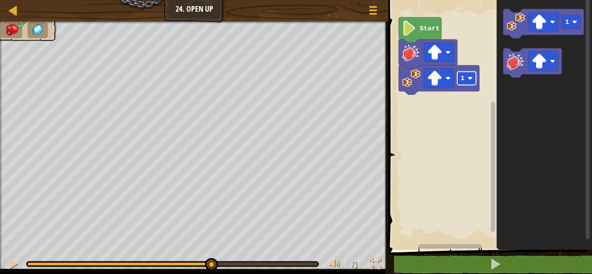
click at [468, 83] on rect "Blockly Workspace" at bounding box center [467, 78] width 19 height 13
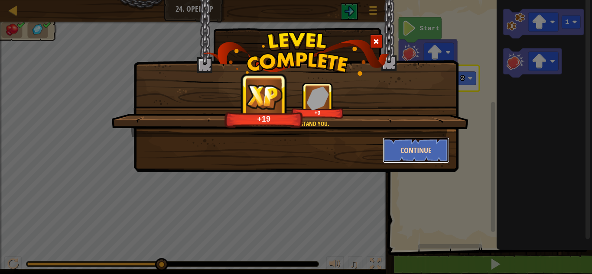
click at [401, 151] on button "Continue" at bounding box center [416, 150] width 67 height 26
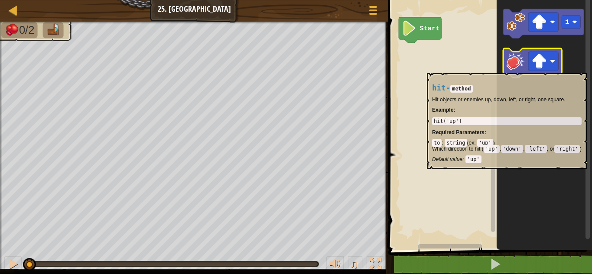
click at [519, 68] on image "Blockly Workspace" at bounding box center [516, 61] width 18 height 18
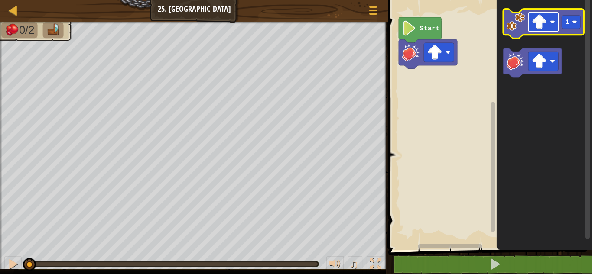
click at [540, 21] on image "Blockly Workspace" at bounding box center [539, 21] width 15 height 15
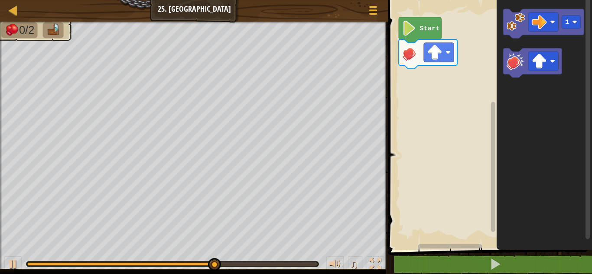
click at [418, 56] on image "Blockly Workspace" at bounding box center [411, 52] width 18 height 18
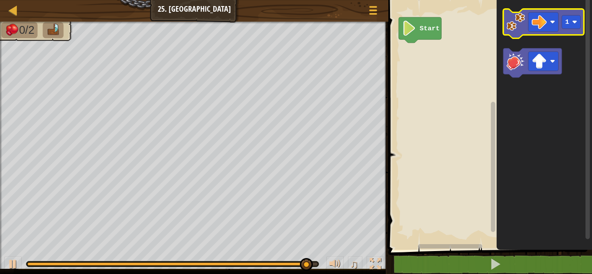
click at [523, 23] on image "Blockly Workspace" at bounding box center [516, 22] width 18 height 18
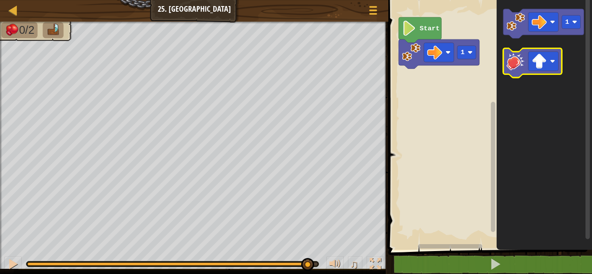
click at [517, 70] on image "Blockly Workspace" at bounding box center [516, 61] width 18 height 18
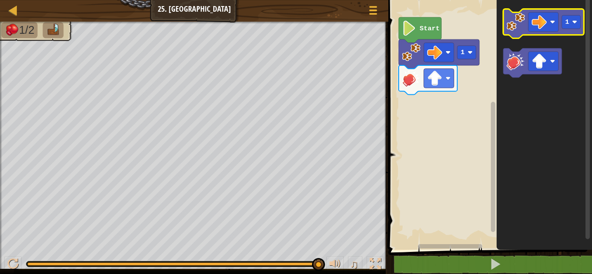
click at [522, 28] on image "Blockly Workspace" at bounding box center [516, 22] width 18 height 18
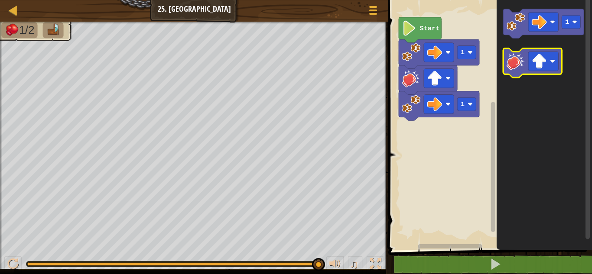
click at [526, 72] on icon "Blockly Workspace" at bounding box center [533, 63] width 59 height 29
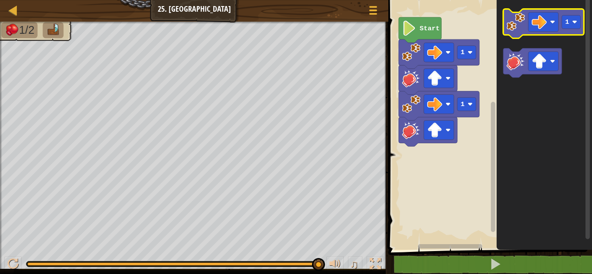
click at [524, 37] on rect "Blockly Workspace" at bounding box center [544, 23] width 81 height 29
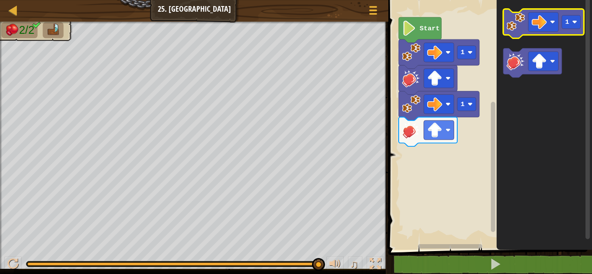
click at [507, 29] on image "Blockly Workspace" at bounding box center [516, 22] width 18 height 18
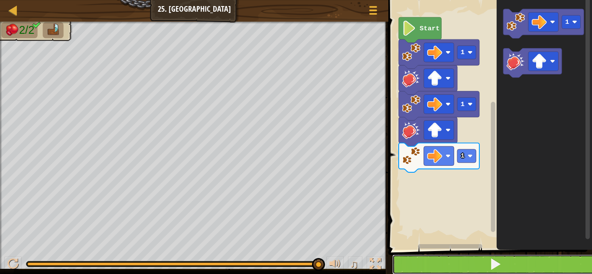
click at [407, 266] on button at bounding box center [495, 265] width 206 height 20
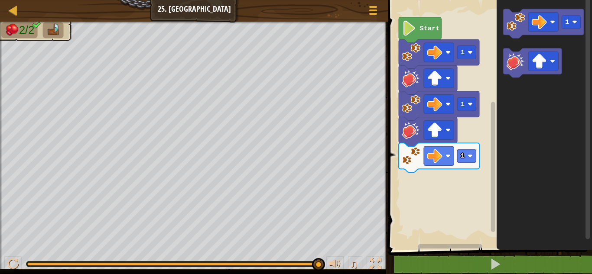
click at [416, 60] on image "Blockly Workspace" at bounding box center [411, 52] width 18 height 18
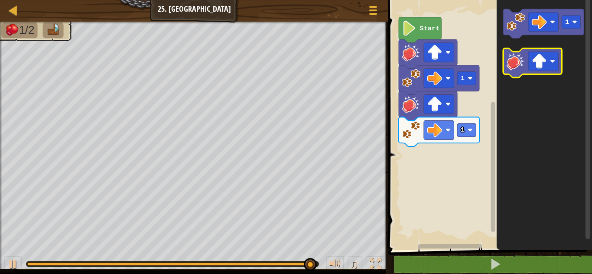
click at [510, 66] on image "Blockly Workspace" at bounding box center [516, 61] width 18 height 18
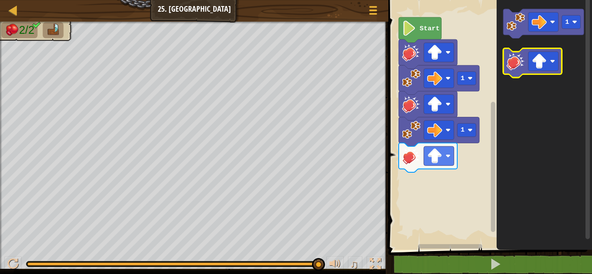
click at [520, 29] on image "Blockly Workspace" at bounding box center [516, 22] width 18 height 18
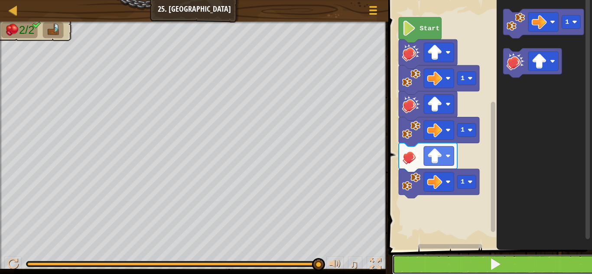
click at [434, 258] on button at bounding box center [495, 265] width 206 height 20
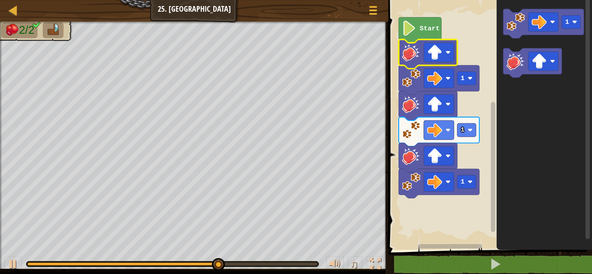
click at [411, 55] on image "Blockly Workspace" at bounding box center [411, 52] width 18 height 18
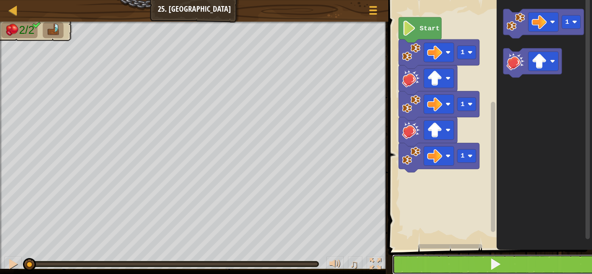
click at [417, 263] on button at bounding box center [495, 265] width 206 height 20
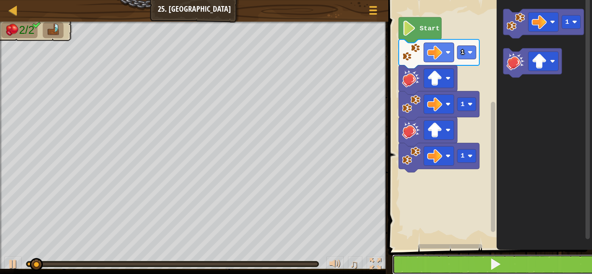
click at [427, 264] on button at bounding box center [495, 265] width 206 height 20
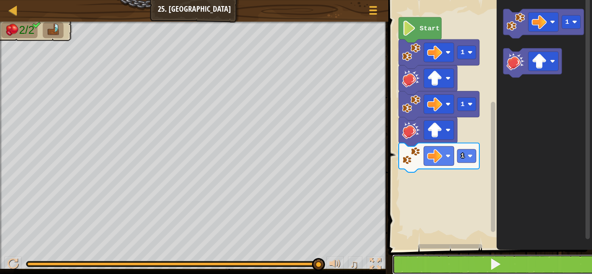
click at [407, 265] on button at bounding box center [495, 265] width 206 height 20
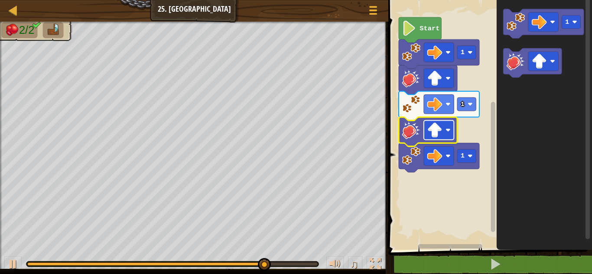
click at [439, 129] on image "Blockly Workspace" at bounding box center [434, 130] width 15 height 15
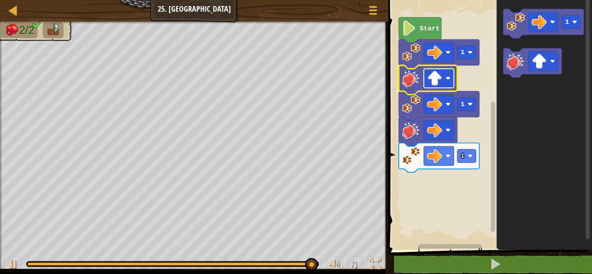
click at [436, 81] on image "Blockly Workspace" at bounding box center [434, 78] width 15 height 15
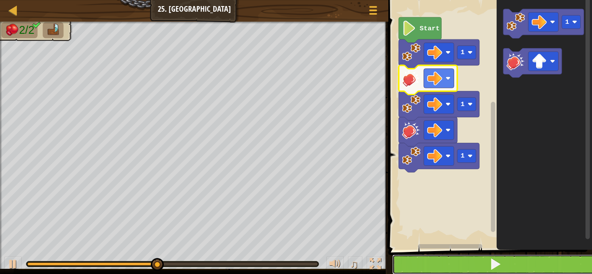
click at [429, 267] on button at bounding box center [495, 265] width 206 height 20
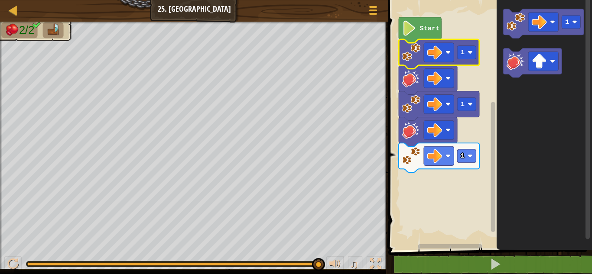
click at [415, 59] on image "Blockly Workspace" at bounding box center [411, 52] width 18 height 18
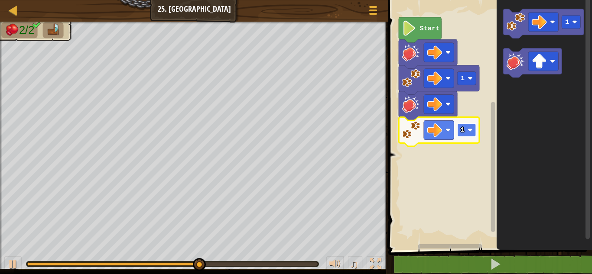
click at [467, 132] on rect "Blockly Workspace" at bounding box center [467, 130] width 19 height 13
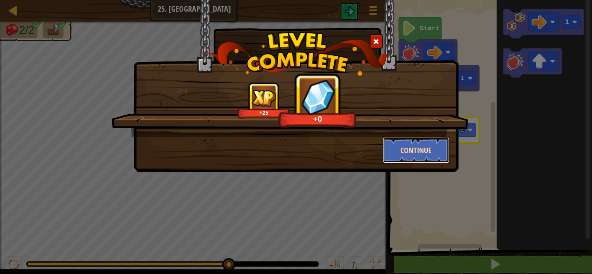
click at [419, 154] on button "Continue" at bounding box center [416, 150] width 67 height 26
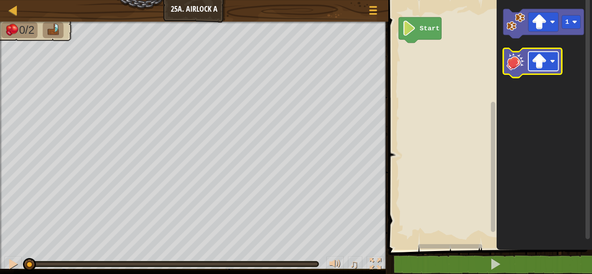
click at [543, 63] on image "Blockly Workspace" at bounding box center [539, 61] width 15 height 15
click at [515, 67] on image "Blockly Workspace" at bounding box center [516, 61] width 18 height 18
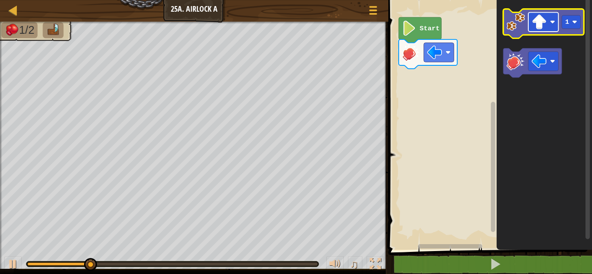
click at [543, 26] on image "Blockly Workspace" at bounding box center [539, 21] width 15 height 15
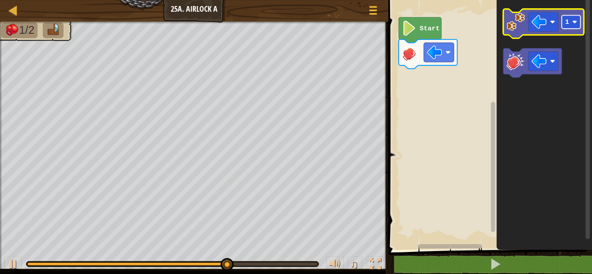
click at [568, 18] on text "1" at bounding box center [567, 22] width 4 height 8
click at [507, 29] on icon "Blockly Workspace" at bounding box center [544, 23] width 81 height 29
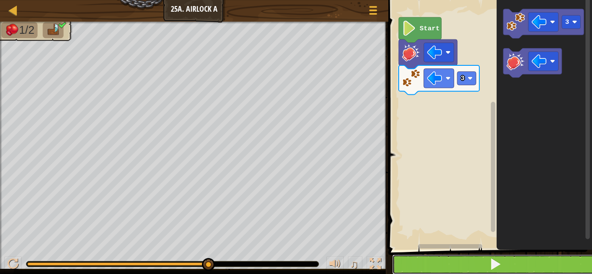
click at [409, 260] on button at bounding box center [495, 265] width 206 height 20
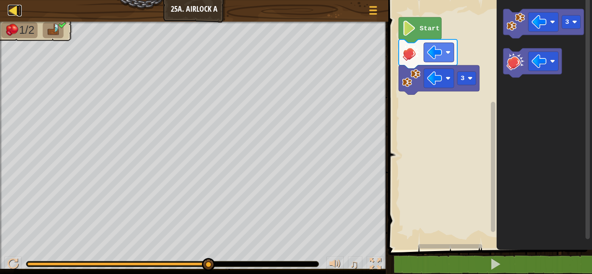
click at [12, 8] on div at bounding box center [13, 10] width 11 height 11
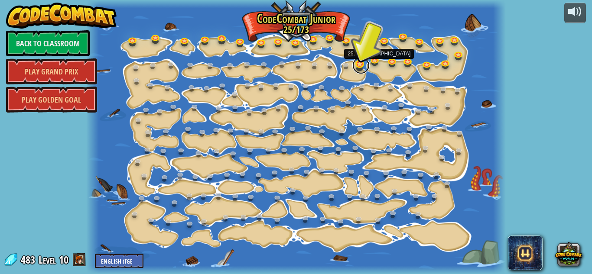
click at [361, 65] on link at bounding box center [360, 65] width 17 height 17
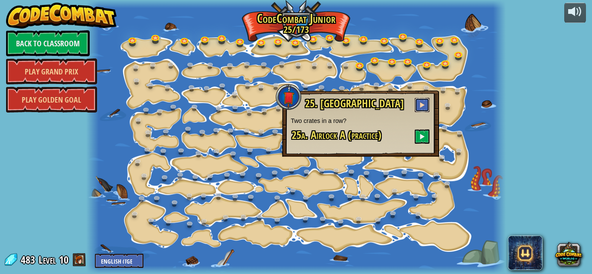
click at [422, 103] on span at bounding box center [422, 105] width 6 height 6
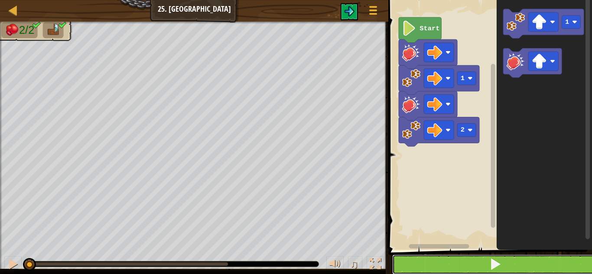
click at [456, 261] on button at bounding box center [495, 265] width 206 height 20
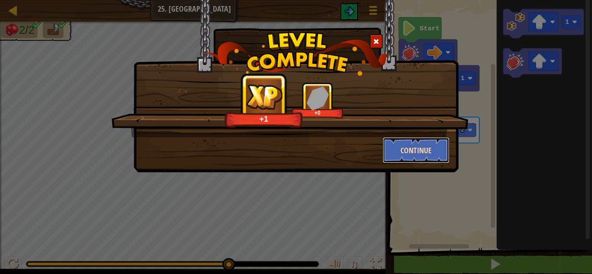
click at [414, 157] on button "Continue" at bounding box center [416, 150] width 67 height 26
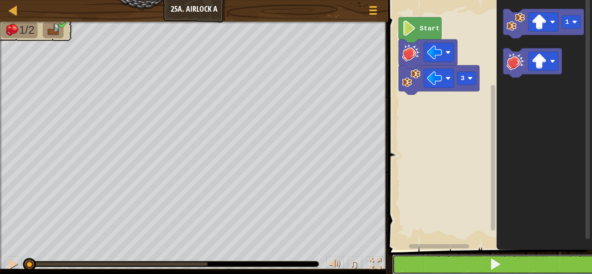
click at [432, 263] on button at bounding box center [495, 265] width 206 height 20
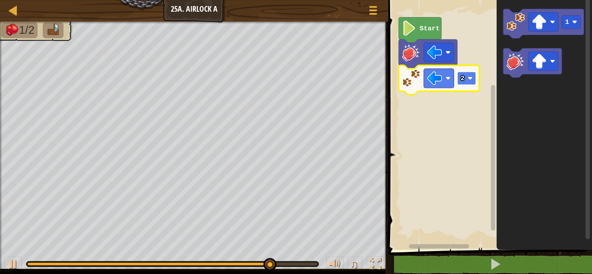
click at [468, 73] on rect "Blockly Workspace" at bounding box center [467, 78] width 19 height 13
click at [470, 86] on icon "Blockly Workspace" at bounding box center [439, 79] width 81 height 29
click at [469, 82] on rect "Blockly Workspace" at bounding box center [467, 78] width 19 height 13
click at [471, 78] on image "Blockly Workspace" at bounding box center [470, 78] width 5 height 5
click at [468, 83] on rect "Blockly Workspace" at bounding box center [467, 78] width 19 height 13
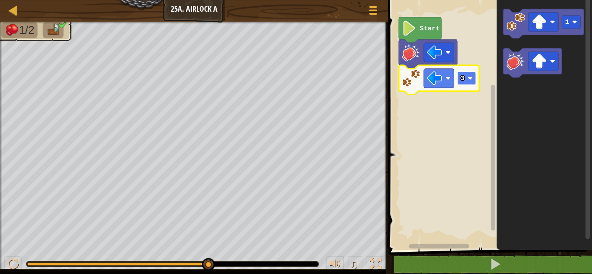
click at [469, 80] on image "Blockly Workspace" at bounding box center [470, 78] width 5 height 5
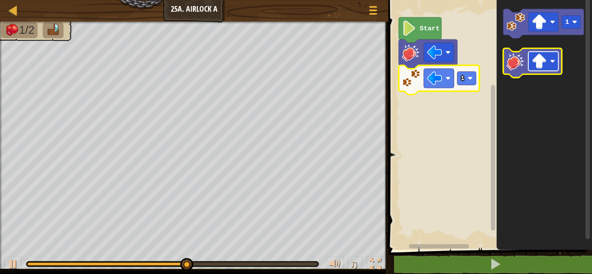
click at [530, 70] on rect "Blockly Workspace" at bounding box center [543, 61] width 30 height 19
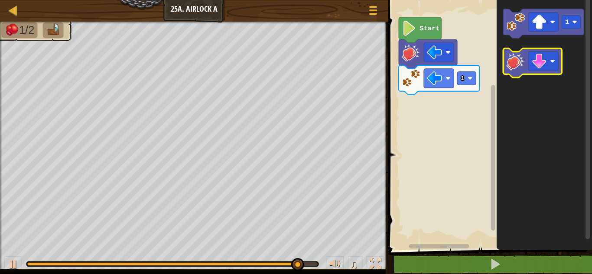
click at [511, 67] on image "Blockly Workspace" at bounding box center [516, 61] width 18 height 18
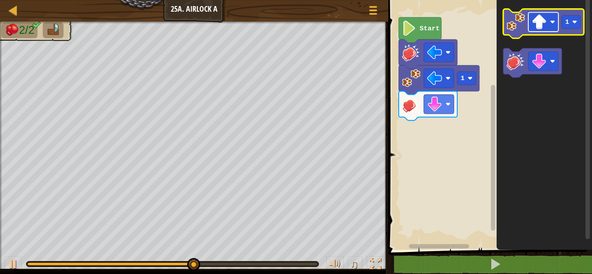
click at [555, 27] on rect "Blockly Workspace" at bounding box center [543, 22] width 30 height 19
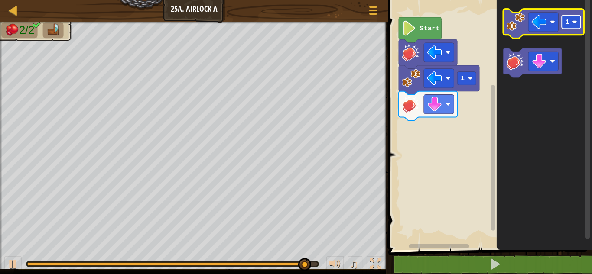
click at [575, 26] on rect "Blockly Workspace" at bounding box center [571, 21] width 19 height 13
click at [520, 25] on image "Blockly Workspace" at bounding box center [516, 22] width 18 height 18
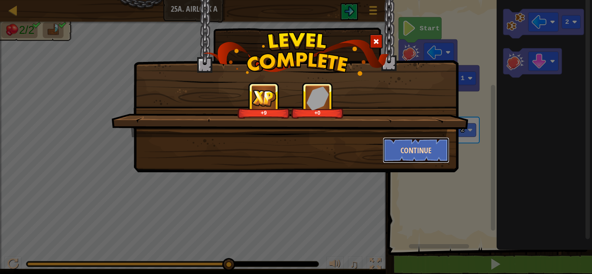
click at [421, 154] on button "Continue" at bounding box center [416, 150] width 67 height 26
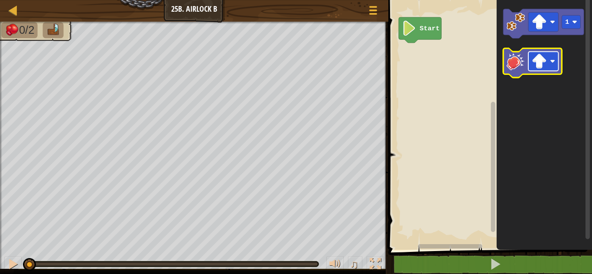
click at [536, 64] on image "Blockly Workspace" at bounding box center [539, 61] width 15 height 15
click at [516, 64] on image "Blockly Workspace" at bounding box center [516, 61] width 18 height 18
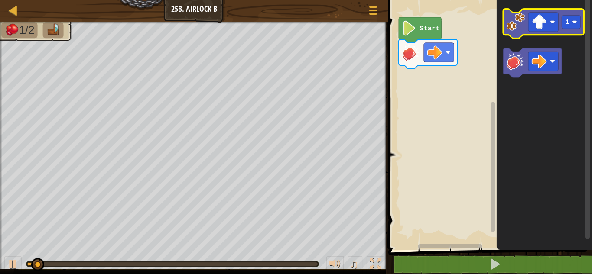
click at [518, 31] on image "Blockly Workspace" at bounding box center [516, 22] width 18 height 18
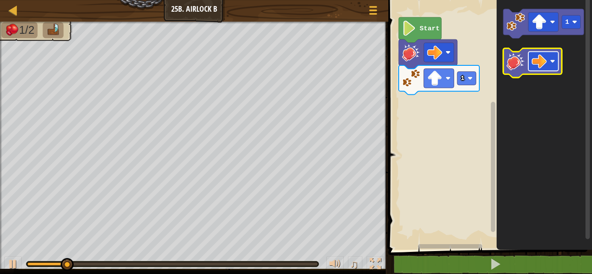
click at [543, 68] on image "Blockly Workspace" at bounding box center [539, 61] width 15 height 15
click at [507, 62] on image "Blockly Workspace" at bounding box center [516, 61] width 18 height 18
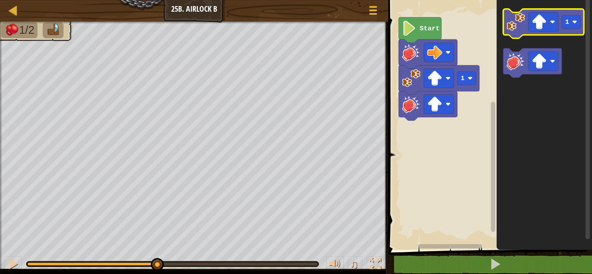
click at [520, 29] on image "Blockly Workspace" at bounding box center [516, 22] width 18 height 18
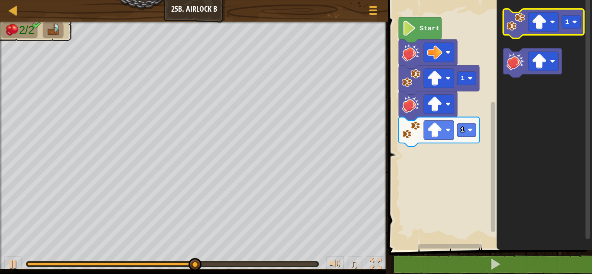
click at [510, 34] on icon "Blockly Workspace" at bounding box center [544, 23] width 81 height 29
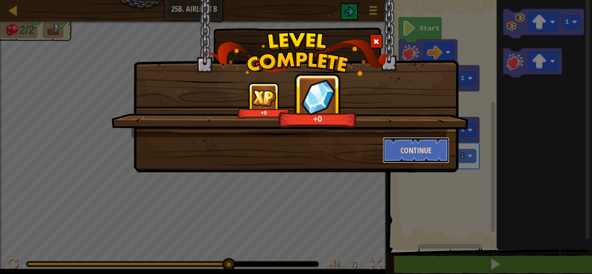
click at [411, 150] on button "Continue" at bounding box center [416, 150] width 67 height 26
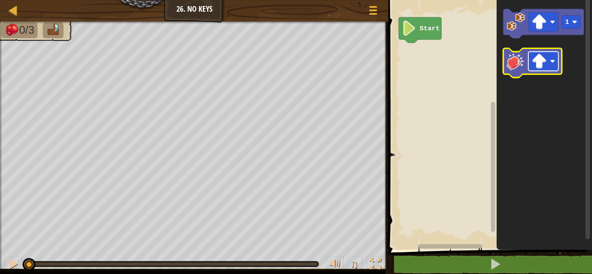
click at [543, 65] on image "Blockly Workspace" at bounding box center [539, 61] width 15 height 15
click at [519, 67] on image "Blockly Workspace" at bounding box center [516, 61] width 18 height 18
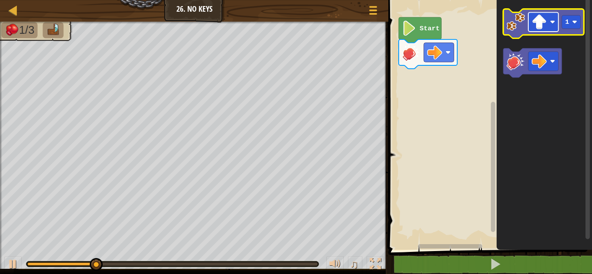
click at [554, 23] on image "Blockly Workspace" at bounding box center [552, 22] width 5 height 5
click at [575, 33] on icon "Blockly Workspace" at bounding box center [544, 23] width 81 height 29
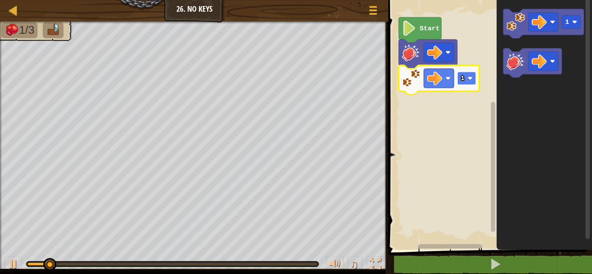
click at [464, 81] on text "1" at bounding box center [463, 79] width 4 height 8
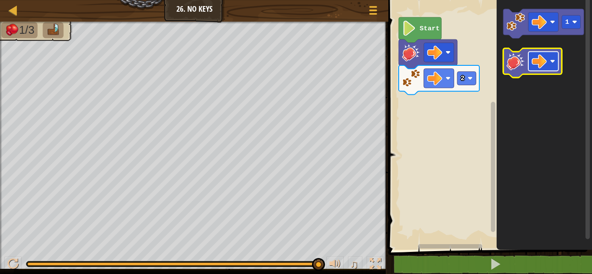
click at [530, 57] on rect "Blockly Workspace" at bounding box center [543, 61] width 30 height 19
click at [512, 61] on image "Blockly Workspace" at bounding box center [516, 61] width 18 height 18
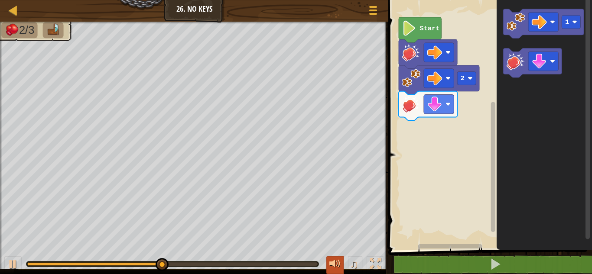
click at [336, 262] on div at bounding box center [334, 264] width 11 height 11
click at [12, 7] on div at bounding box center [13, 10] width 11 height 11
